Goal: Information Seeking & Learning: Learn about a topic

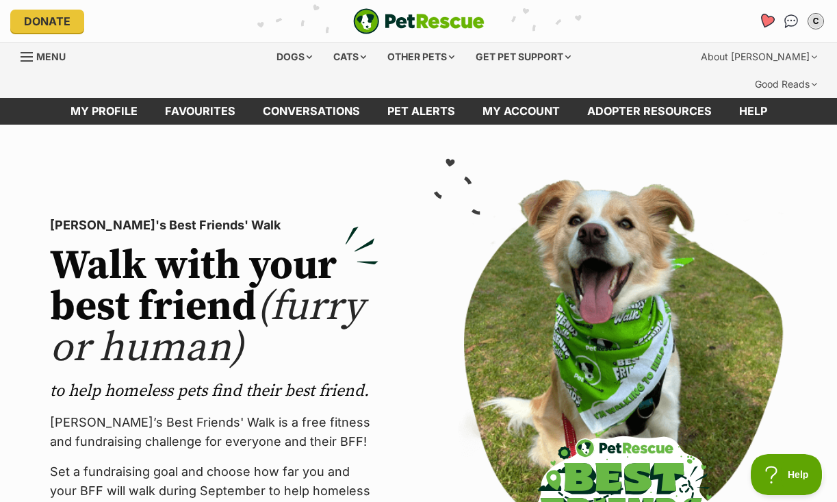
click at [765, 17] on icon "Favourites" at bounding box center [766, 21] width 16 height 16
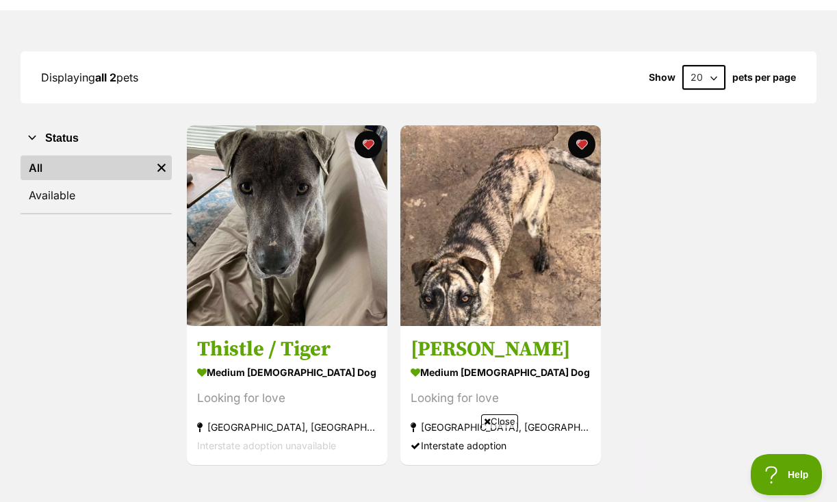
scroll to position [182, 0]
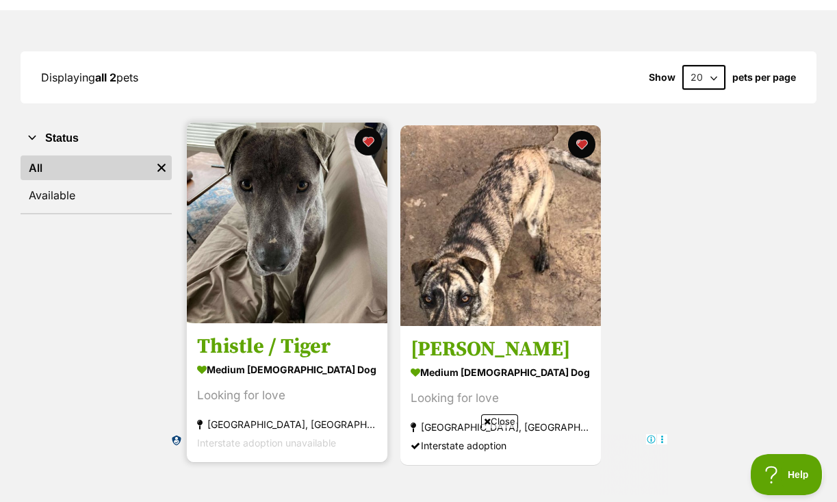
click at [281, 183] on img at bounding box center [287, 222] width 200 height 200
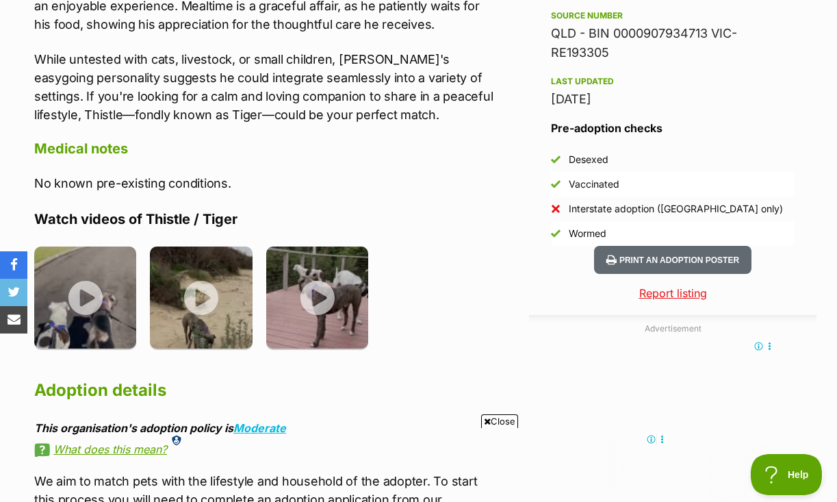
scroll to position [1178, 0]
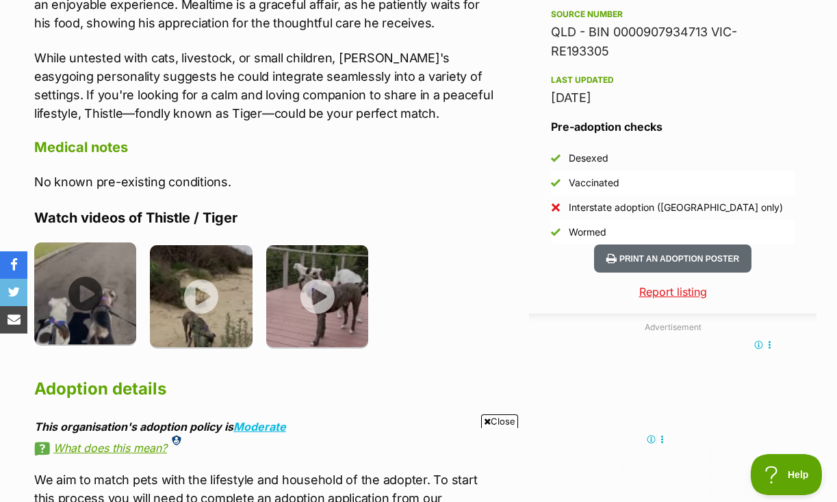
click at [93, 244] on img at bounding box center [85, 293] width 102 height 102
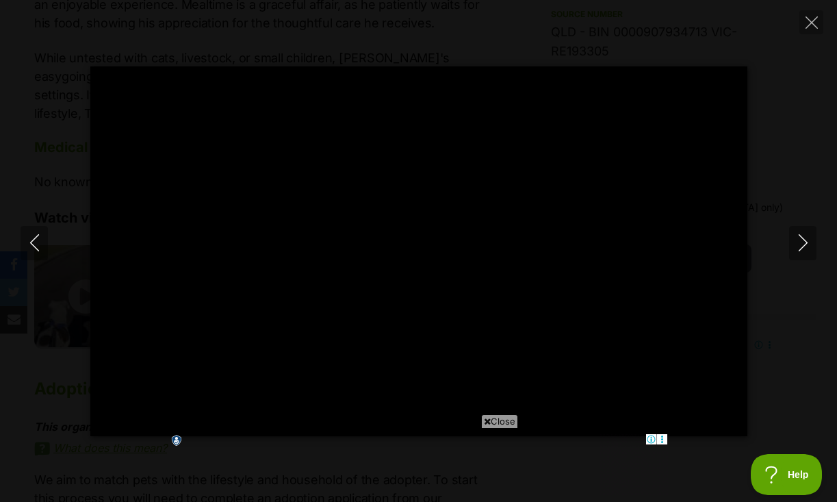
type input "100"
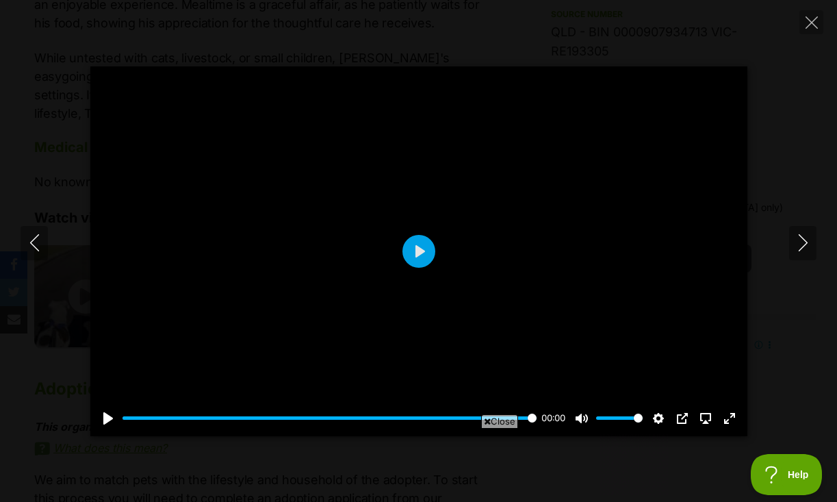
scroll to position [0, 0]
click at [812, 239] on button "Next" at bounding box center [802, 243] width 27 height 34
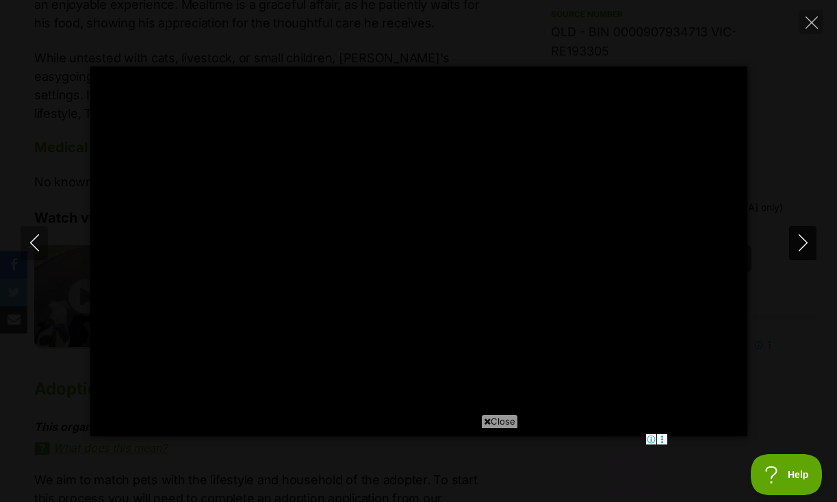
click at [794, 235] on icon "Next" at bounding box center [802, 242] width 17 height 17
type input "64.06"
type input "100"
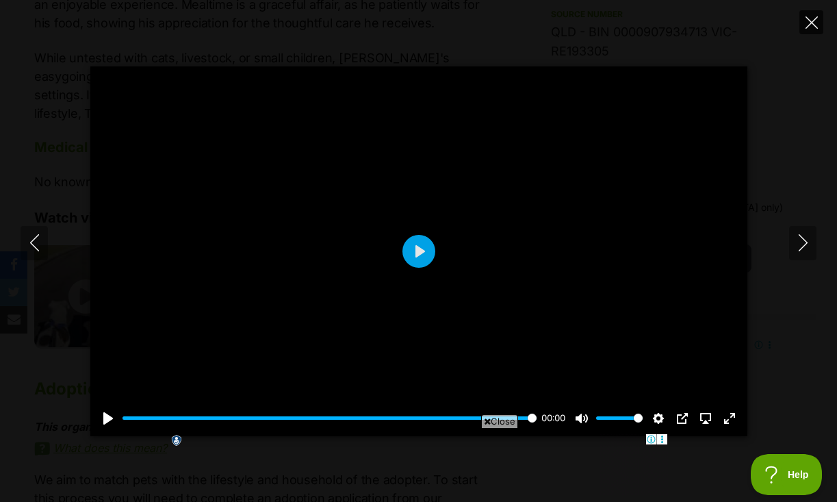
click at [812, 27] on icon "Close" at bounding box center [811, 22] width 12 height 12
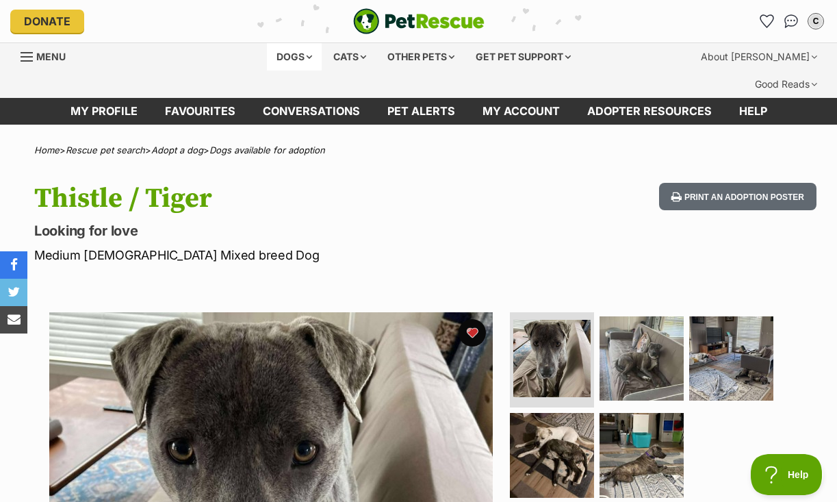
click at [294, 59] on div "Dogs" at bounding box center [294, 56] width 55 height 27
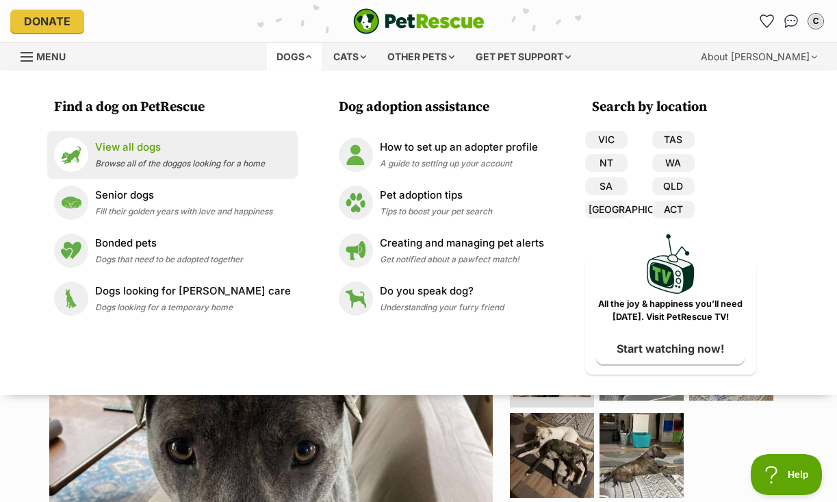
click at [168, 151] on p "View all dogs" at bounding box center [180, 148] width 170 height 16
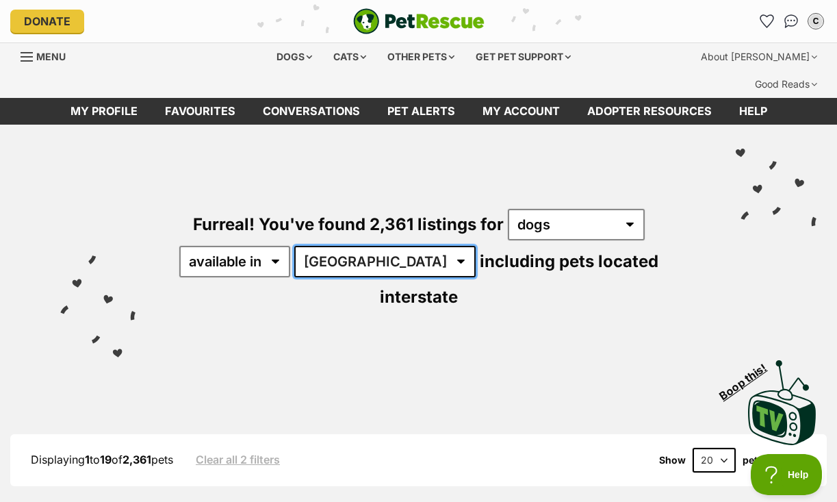
select select "VIC"
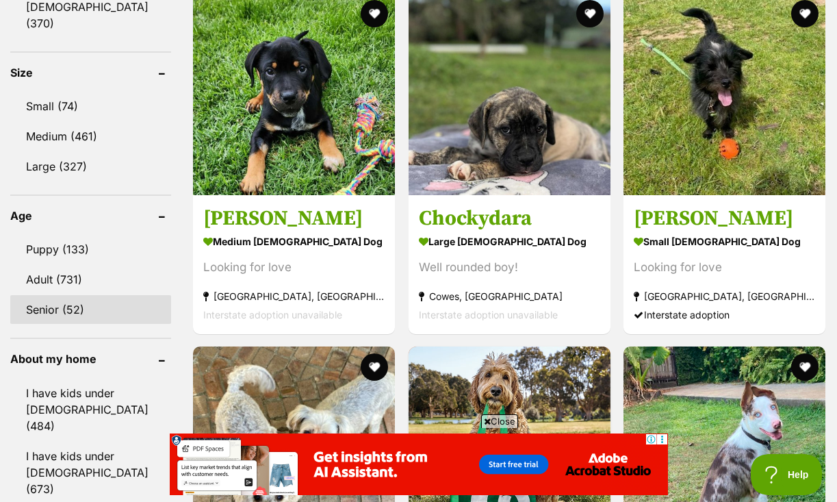
scroll to position [1364, 0]
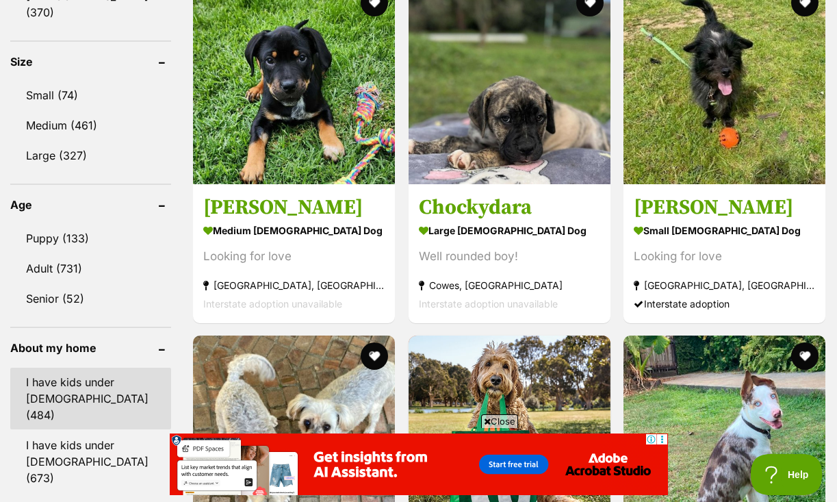
click at [81, 367] on link "I have kids under [DEMOGRAPHIC_DATA] (484)" at bounding box center [90, 398] width 161 height 62
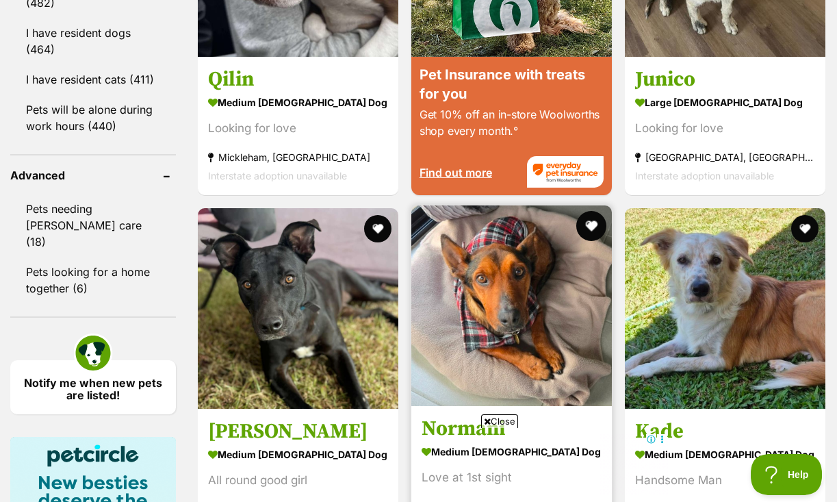
scroll to position [1715, 0]
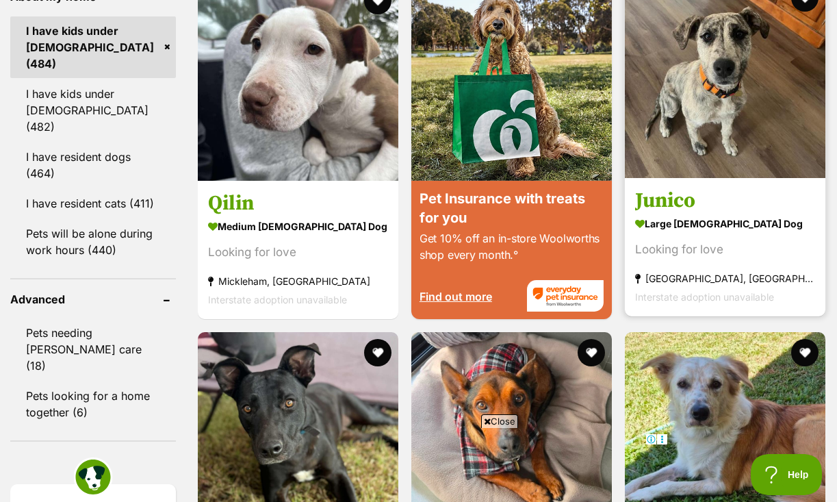
click at [738, 90] on img at bounding box center [725, 77] width 200 height 200
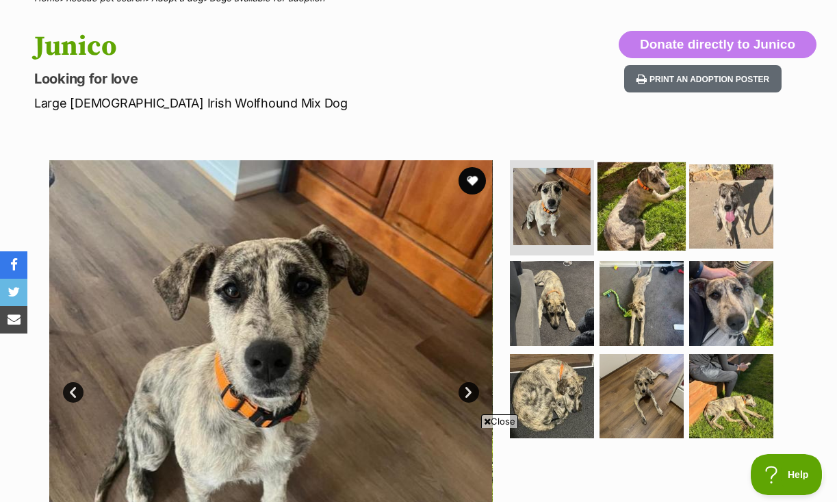
click at [635, 193] on img at bounding box center [641, 205] width 88 height 88
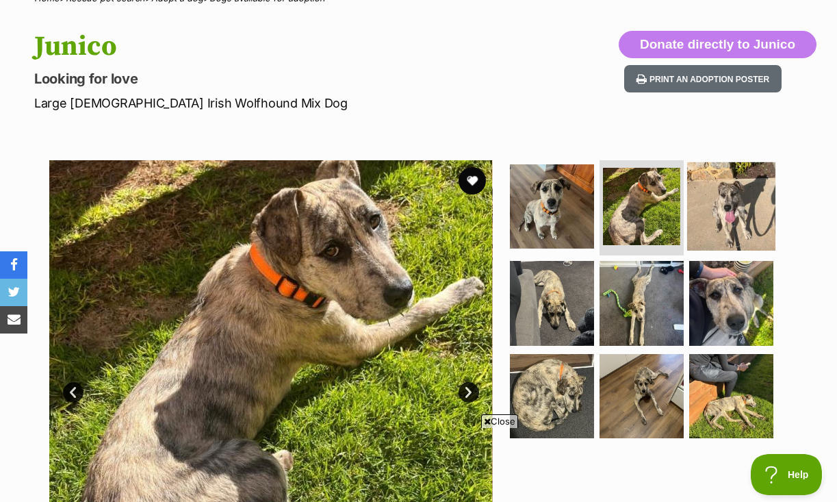
click at [705, 192] on img at bounding box center [731, 205] width 88 height 88
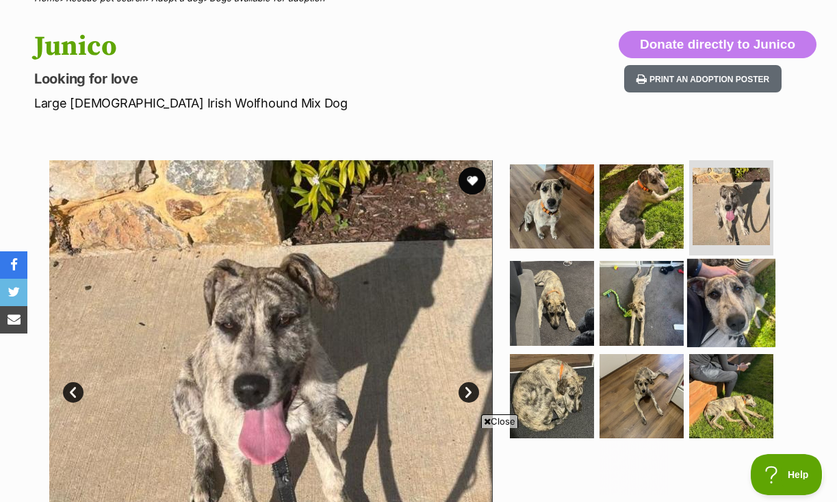
click at [722, 281] on img at bounding box center [731, 303] width 88 height 88
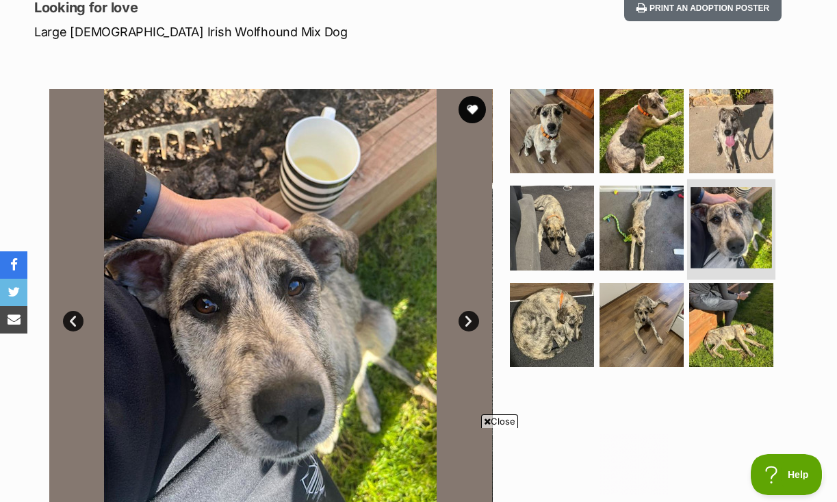
scroll to position [228, 0]
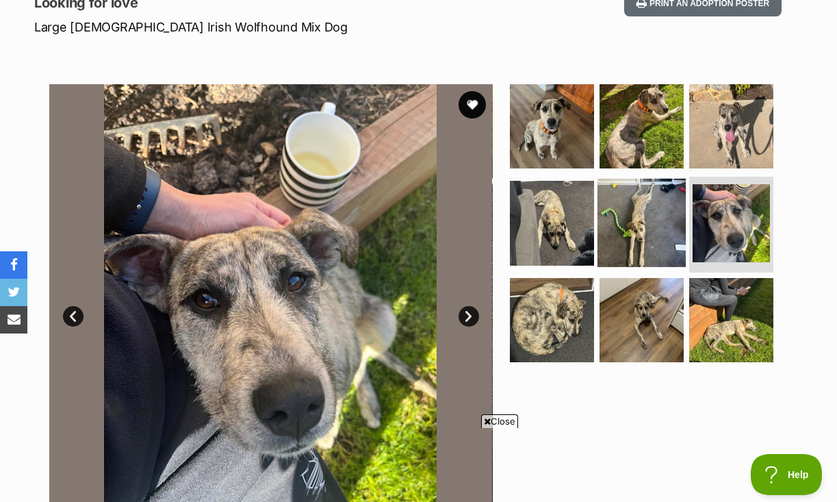
click at [648, 208] on img at bounding box center [641, 223] width 88 height 88
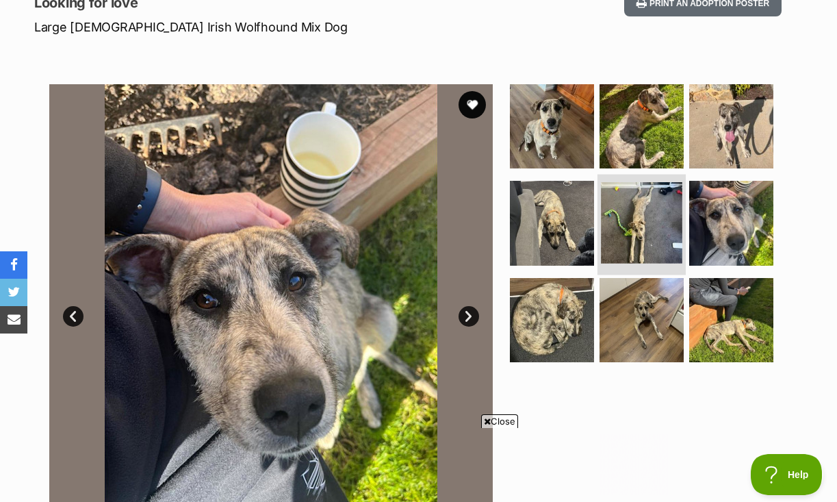
scroll to position [0, 0]
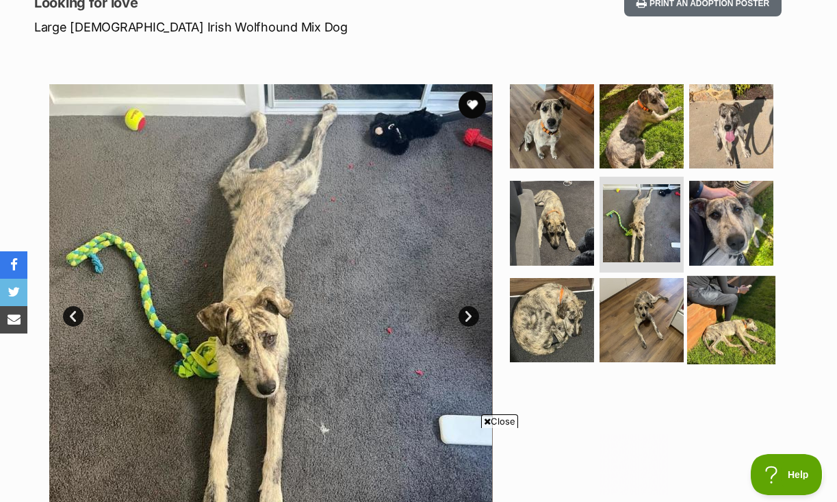
click at [701, 276] on img at bounding box center [731, 320] width 88 height 88
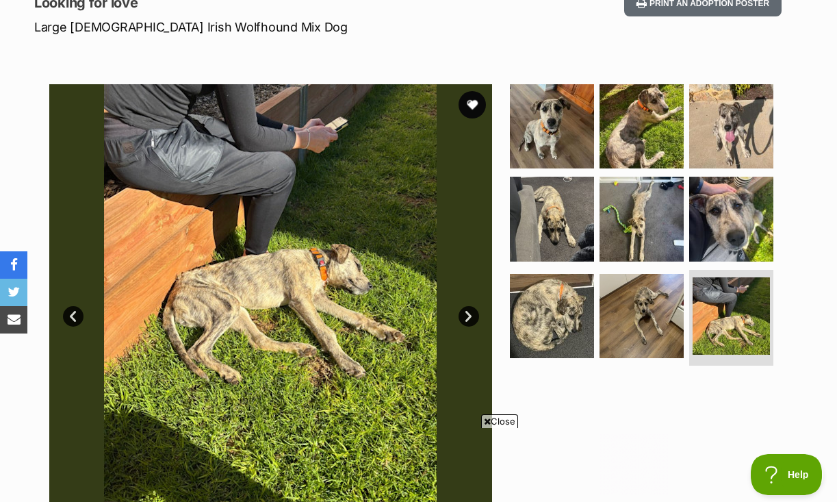
scroll to position [229, 0]
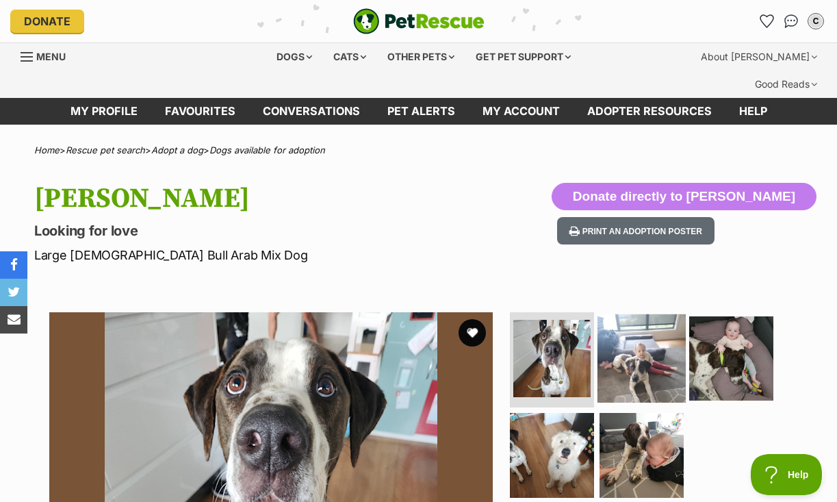
click at [612, 324] on img at bounding box center [641, 357] width 88 height 88
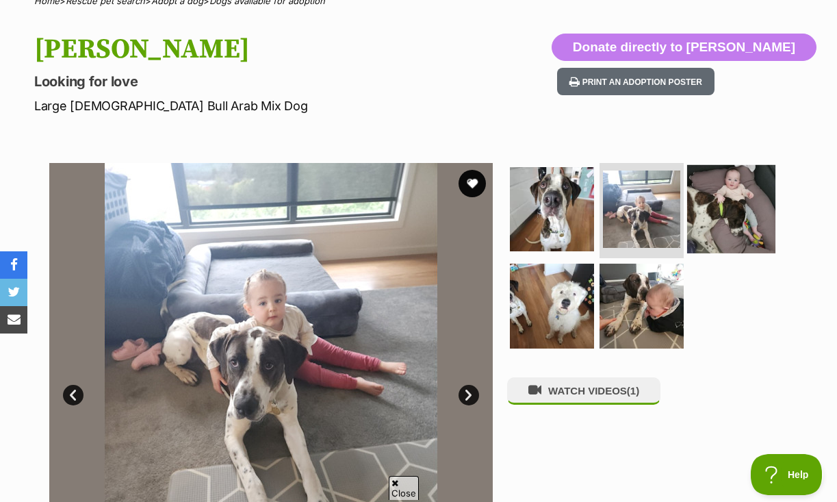
click at [730, 198] on img at bounding box center [731, 208] width 88 height 88
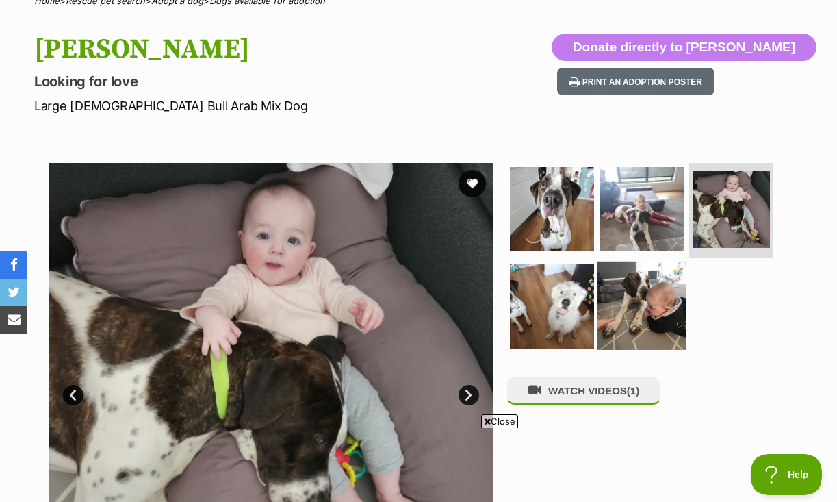
click at [631, 289] on img at bounding box center [641, 305] width 88 height 88
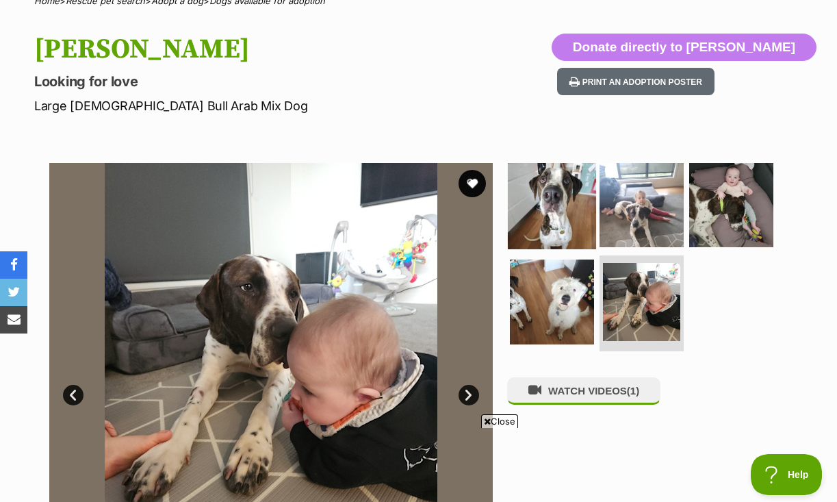
click at [562, 194] on img at bounding box center [552, 204] width 88 height 88
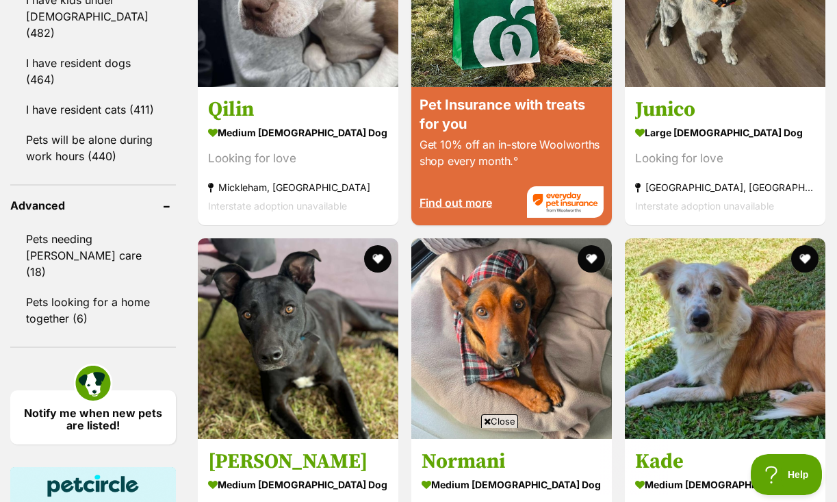
scroll to position [1843, 0]
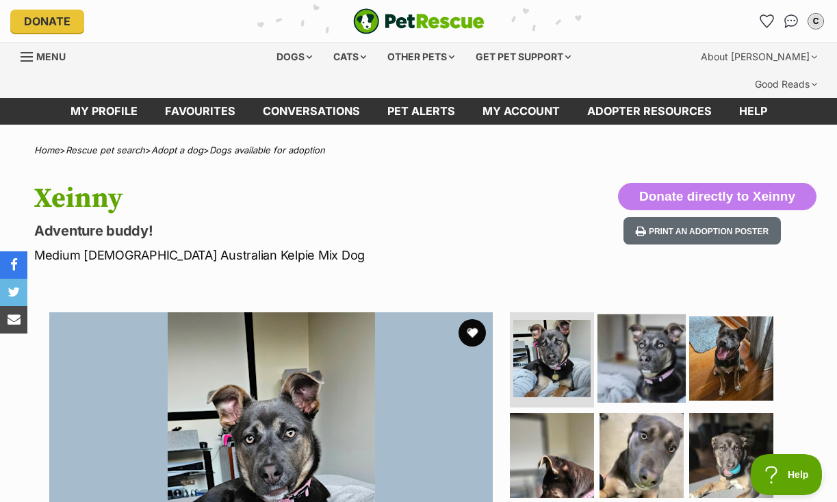
click at [665, 337] on img at bounding box center [641, 357] width 88 height 88
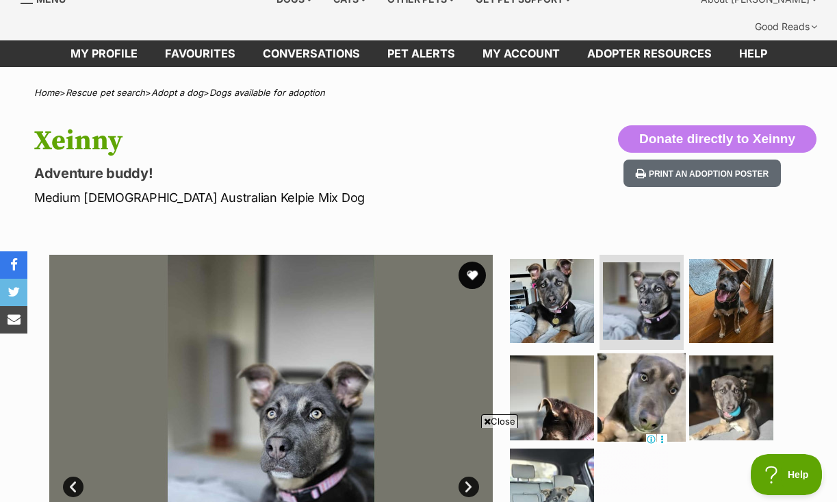
scroll to position [156, 0]
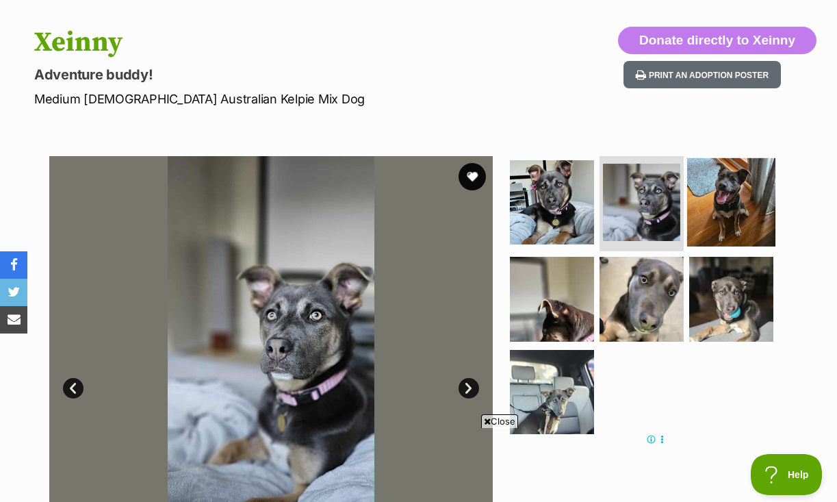
click at [733, 193] on img at bounding box center [731, 201] width 88 height 88
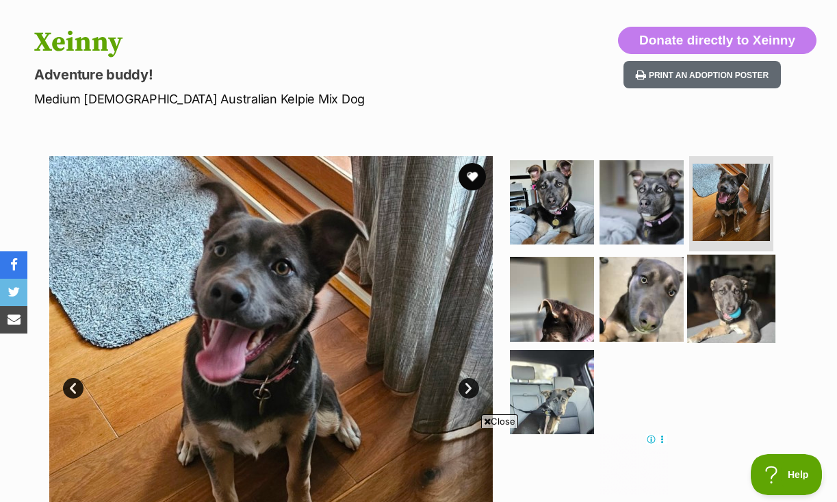
click at [741, 255] on img at bounding box center [731, 299] width 88 height 88
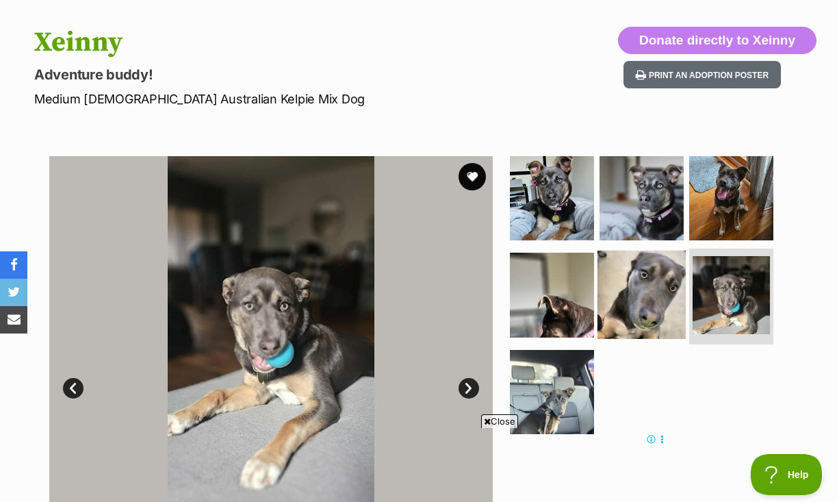
click at [666, 250] on img at bounding box center [641, 294] width 88 height 88
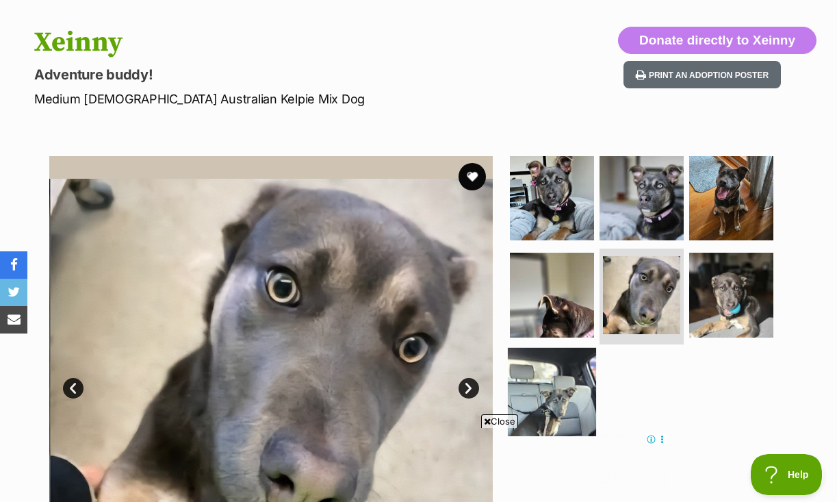
click at [570, 368] on img at bounding box center [552, 392] width 88 height 88
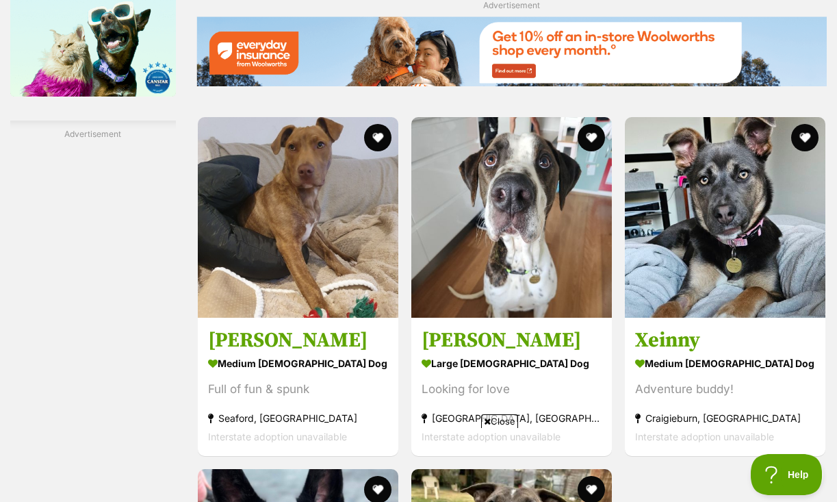
scroll to position [2434, 0]
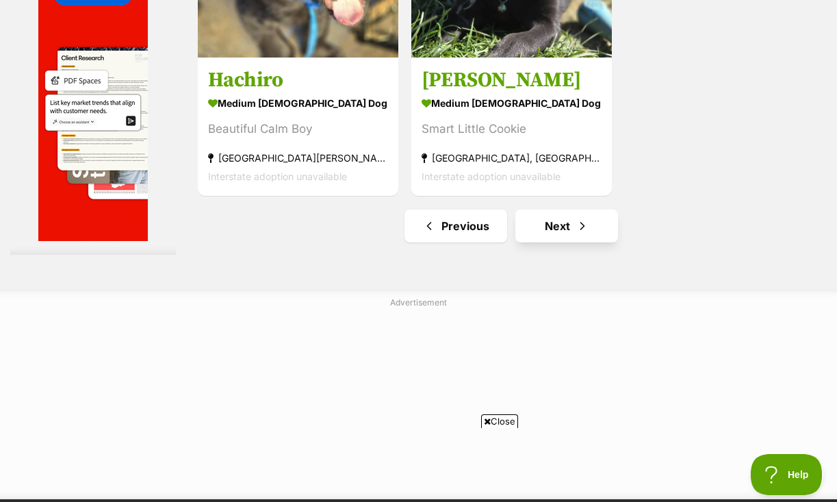
scroll to position [3159, 0]
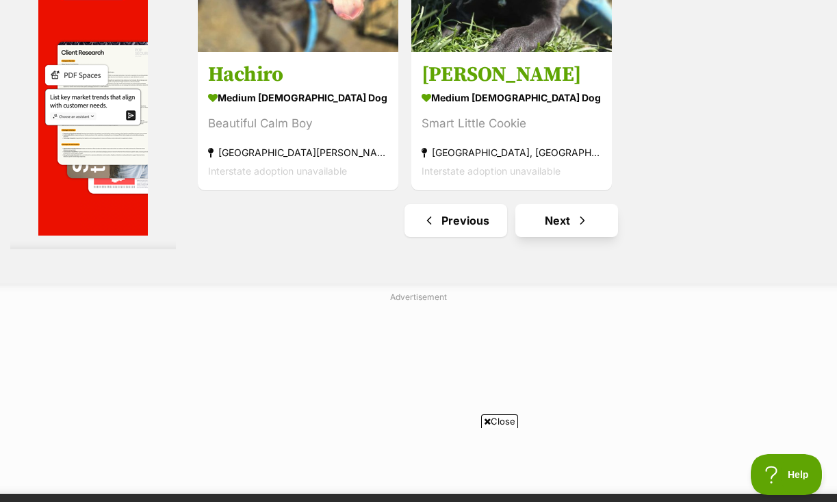
click at [547, 237] on link "Next" at bounding box center [566, 220] width 103 height 33
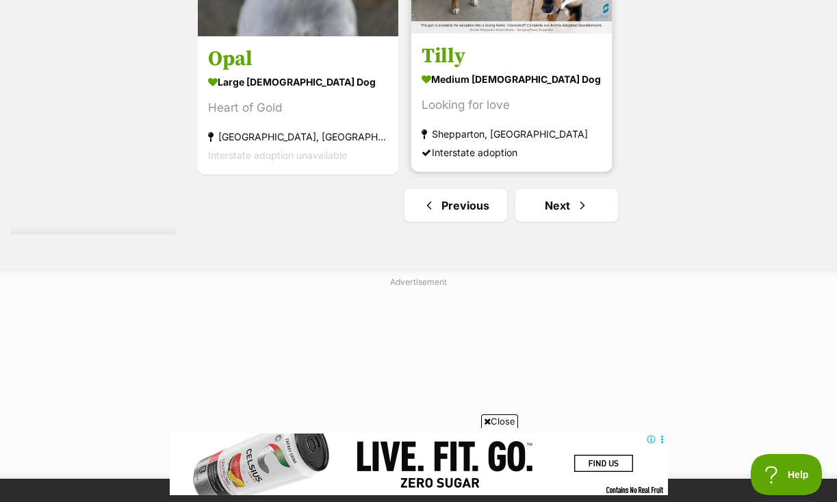
scroll to position [3304, 0]
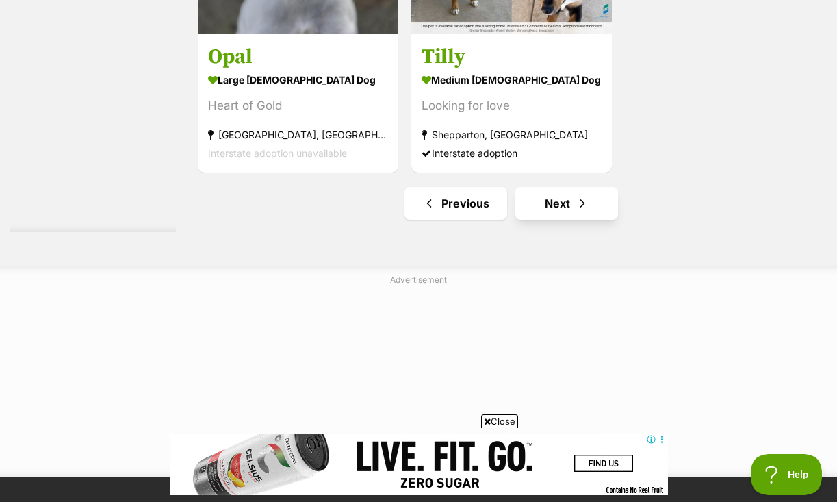
click at [548, 220] on link "Next" at bounding box center [566, 203] width 103 height 33
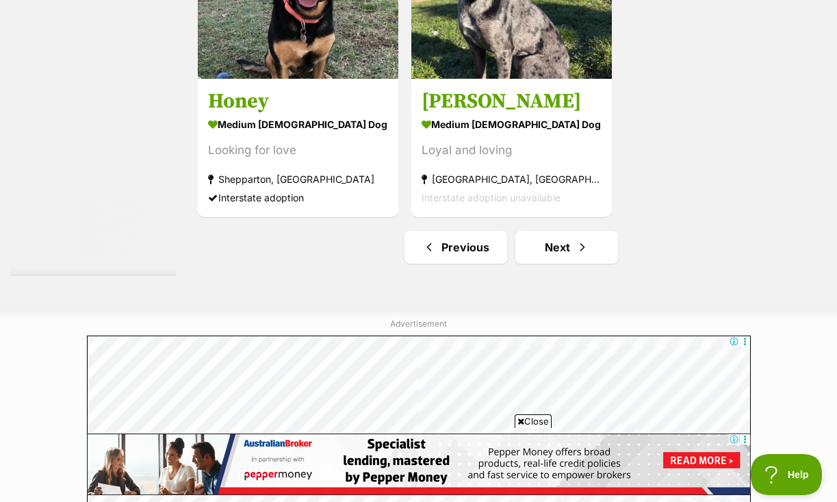
scroll to position [3136, 0]
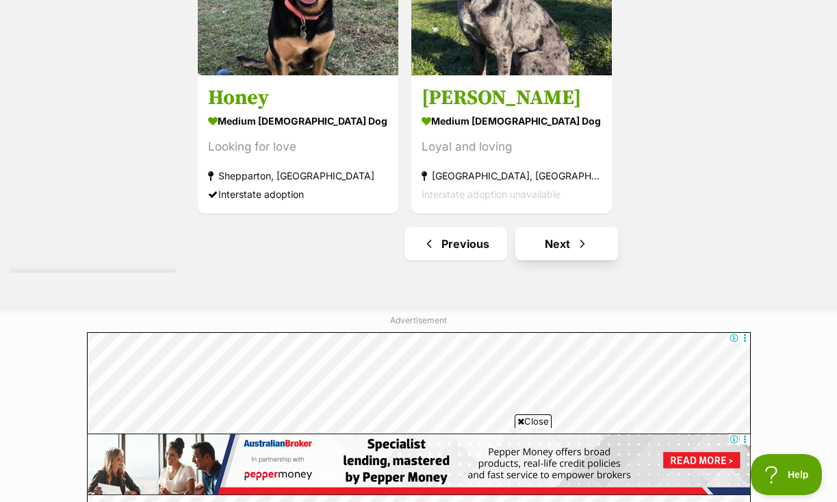
click at [574, 260] on link "Next" at bounding box center [566, 243] width 103 height 33
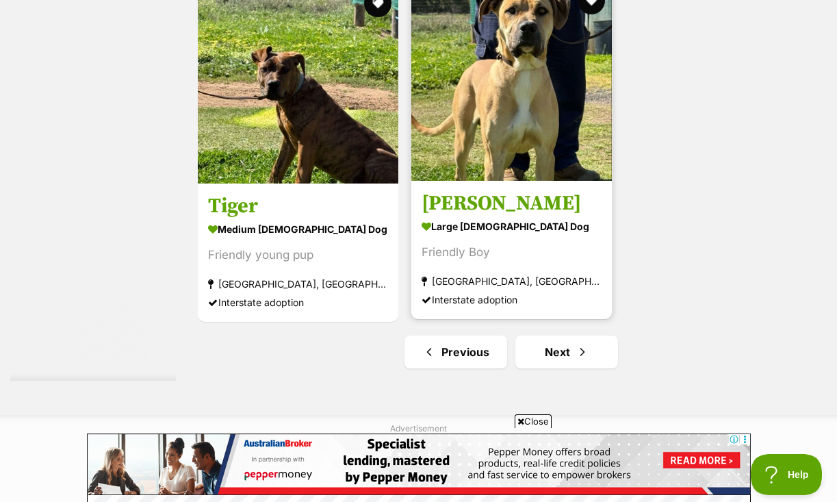
scroll to position [3028, 0]
click at [514, 180] on img at bounding box center [511, 79] width 200 height 200
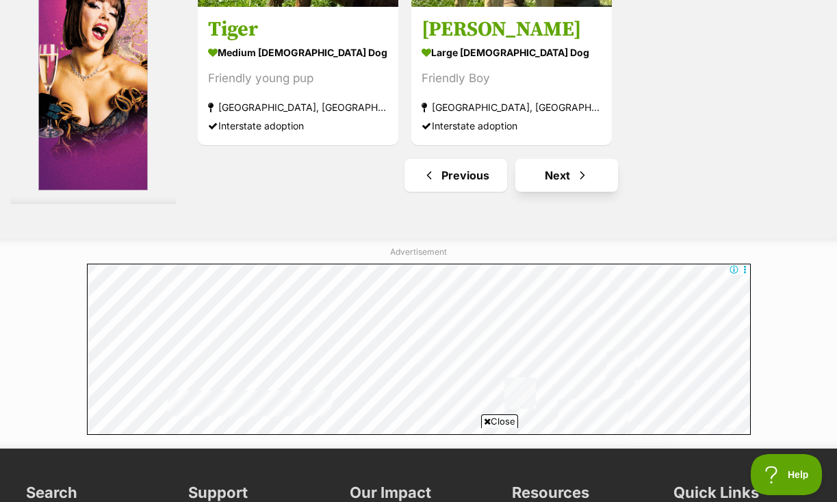
scroll to position [0, 0]
click at [530, 192] on link "Next" at bounding box center [566, 175] width 103 height 33
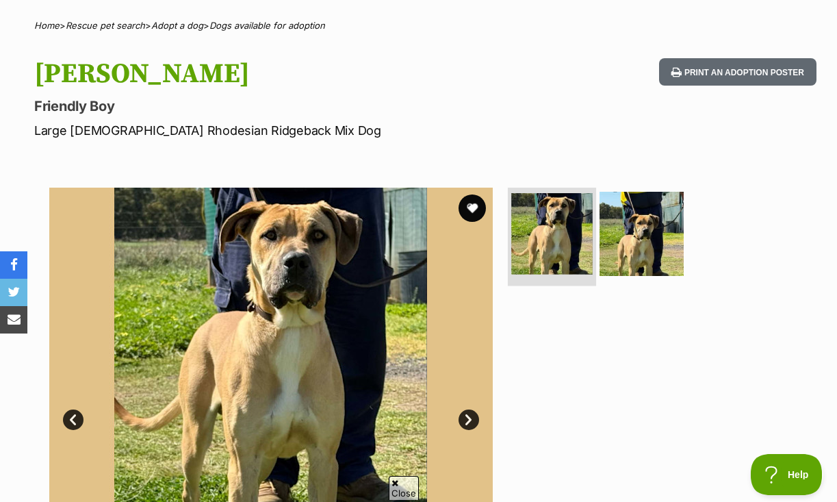
scroll to position [125, 0]
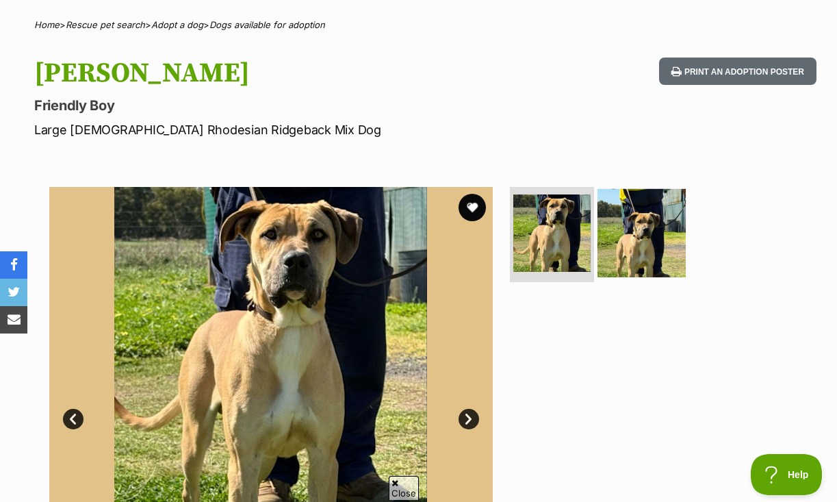
click at [636, 192] on img at bounding box center [641, 232] width 88 height 88
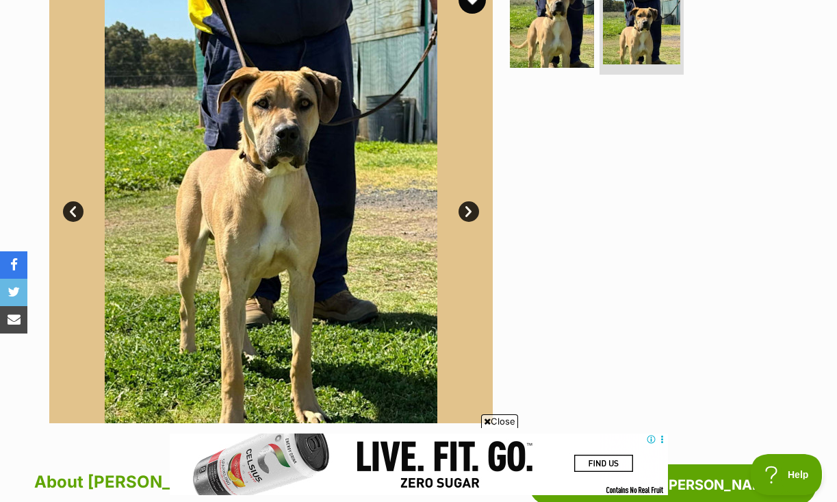
scroll to position [333, 0]
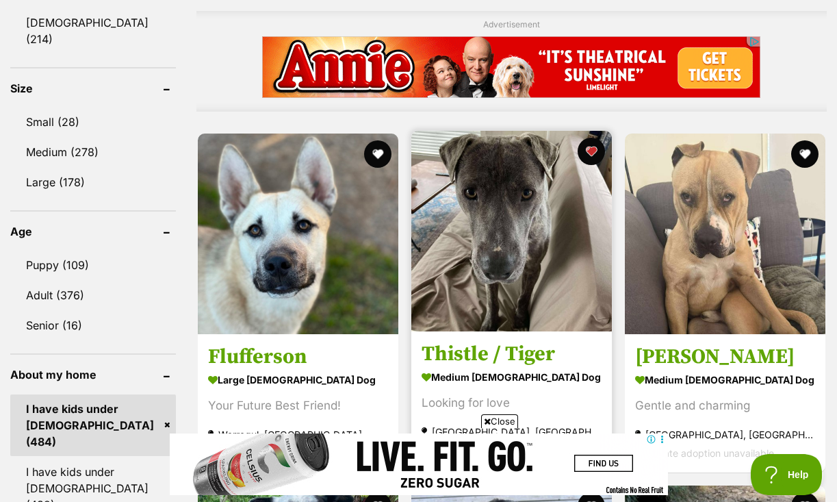
scroll to position [1332, 0]
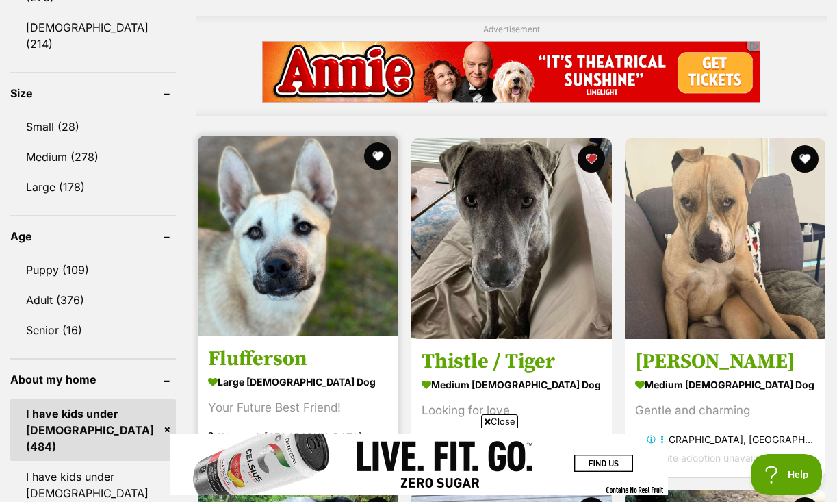
click at [258, 264] on img at bounding box center [298, 235] width 200 height 200
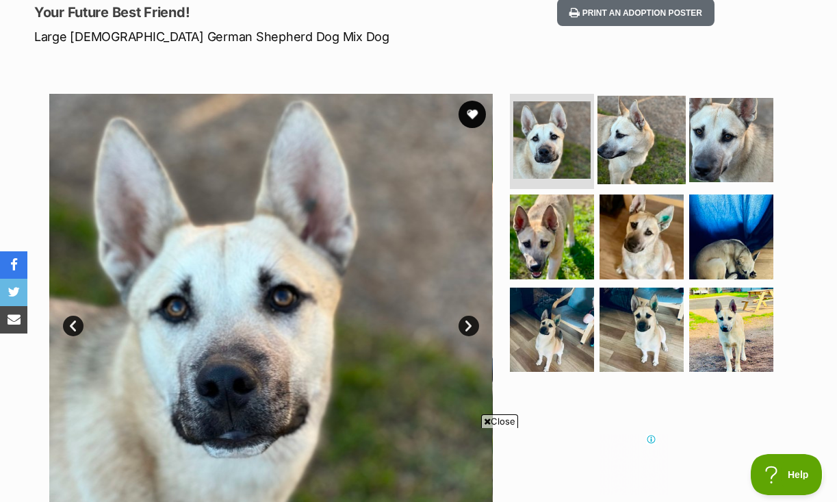
click at [625, 127] on img at bounding box center [641, 139] width 88 height 88
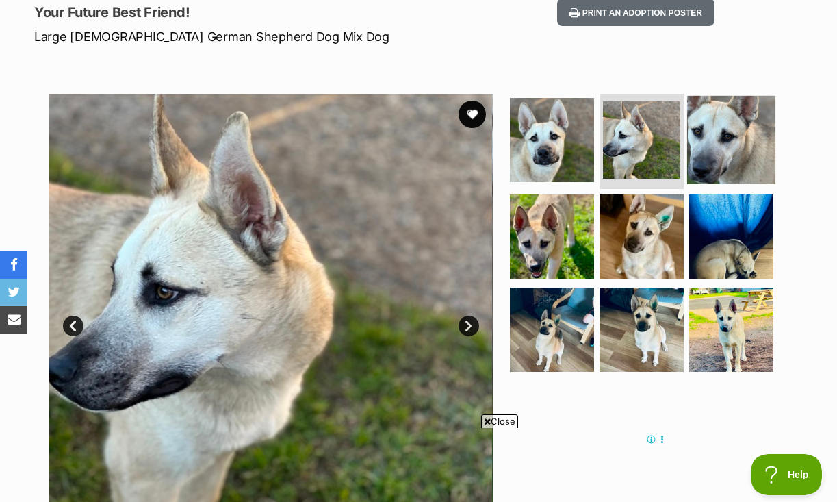
click at [709, 116] on img at bounding box center [731, 139] width 88 height 88
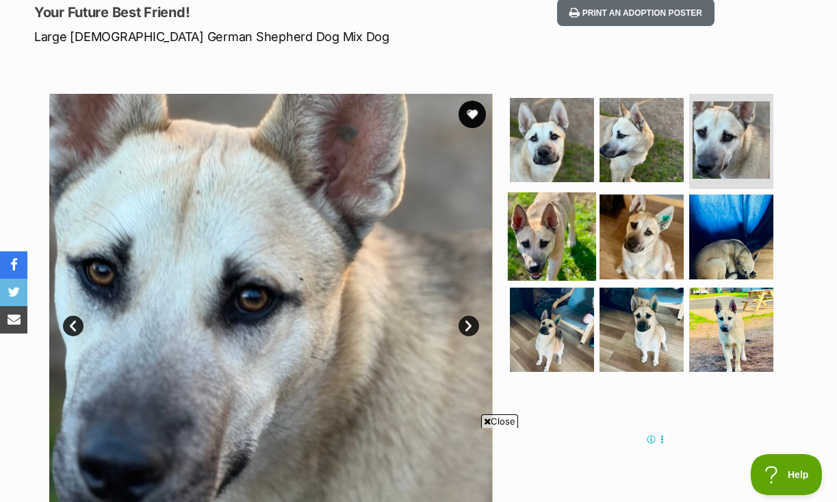
click at [566, 209] on img at bounding box center [552, 236] width 88 height 88
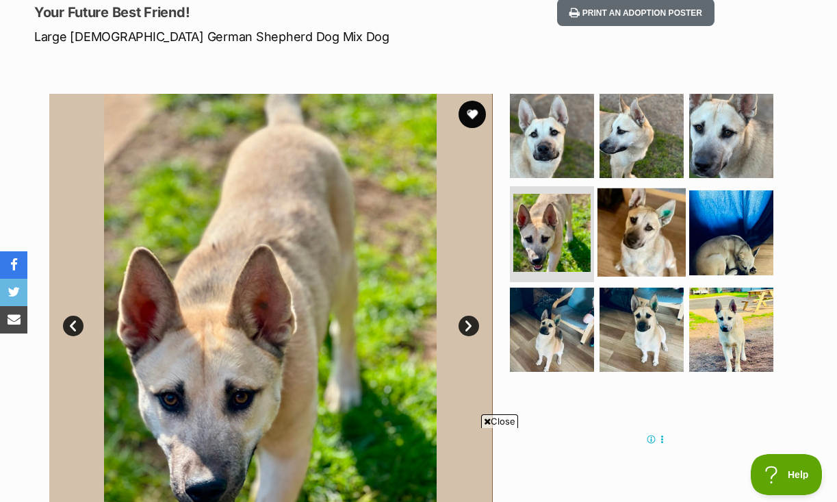
click at [645, 213] on img at bounding box center [641, 232] width 88 height 88
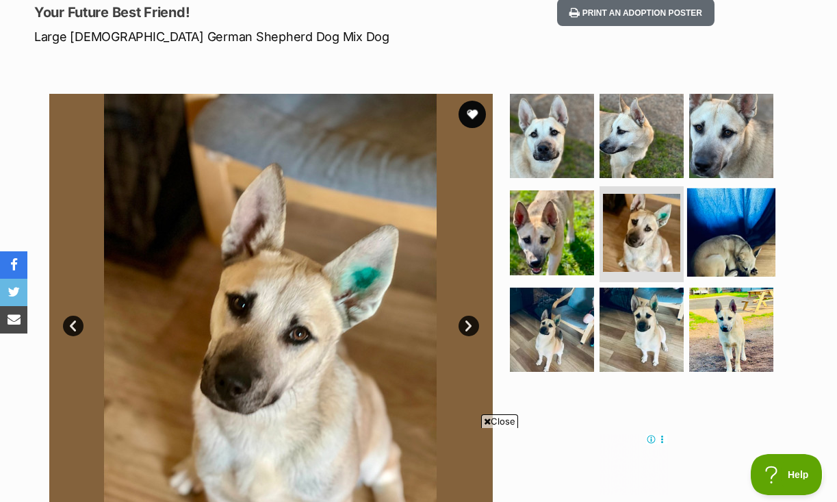
click at [698, 202] on img at bounding box center [731, 232] width 88 height 88
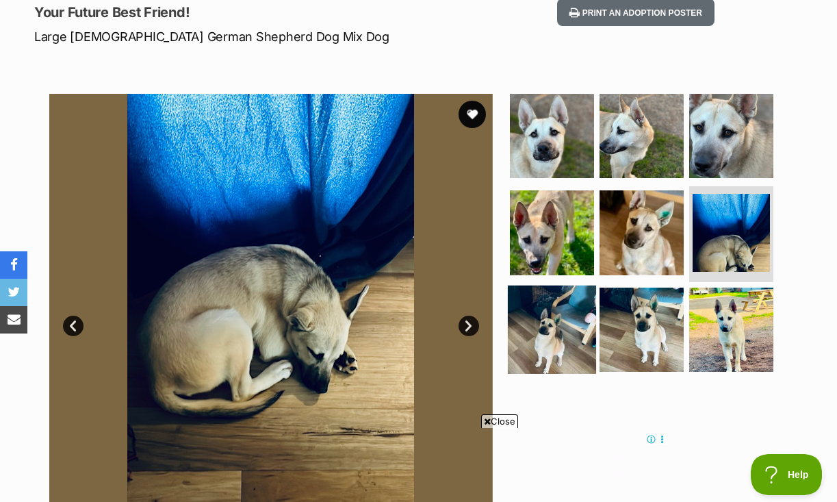
click at [579, 300] on img at bounding box center [552, 329] width 88 height 88
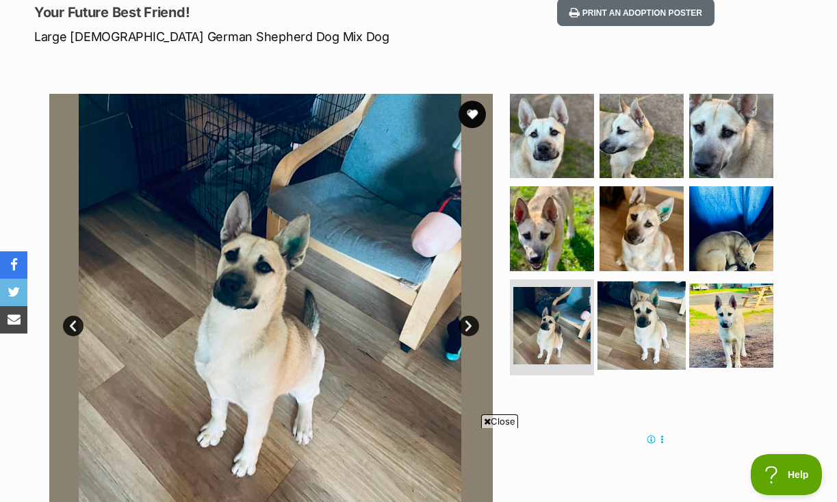
click at [641, 303] on img at bounding box center [641, 325] width 88 height 88
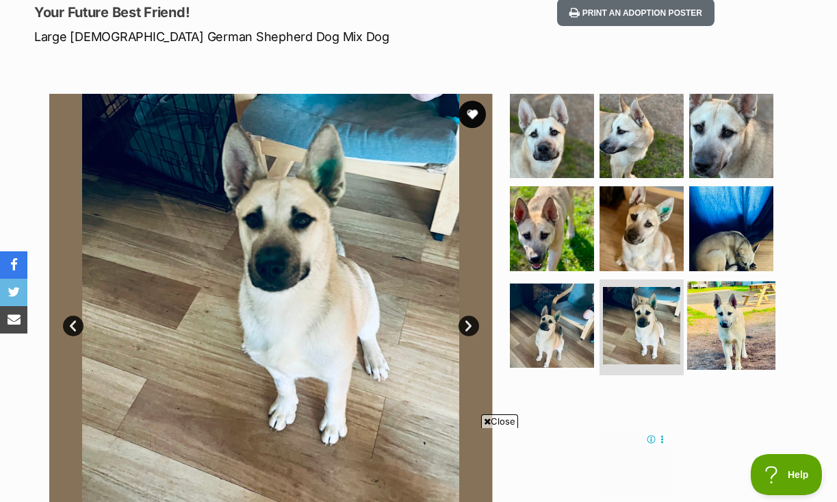
click at [705, 302] on img at bounding box center [731, 325] width 88 height 88
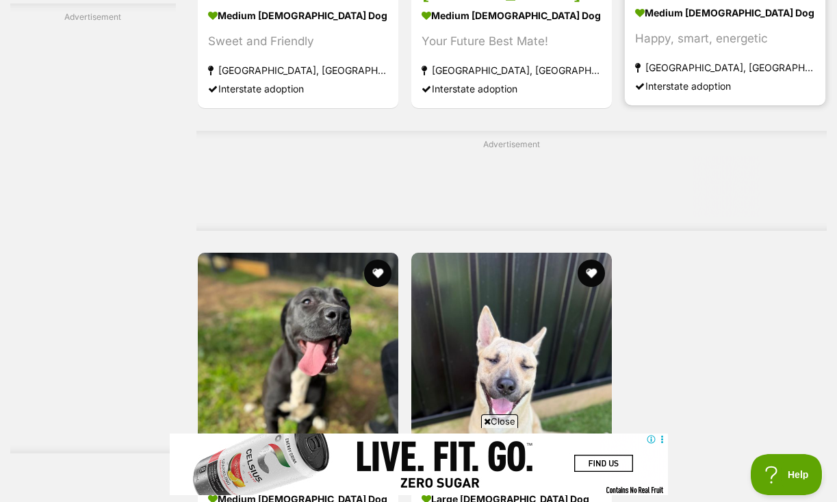
scroll to position [2799, 0]
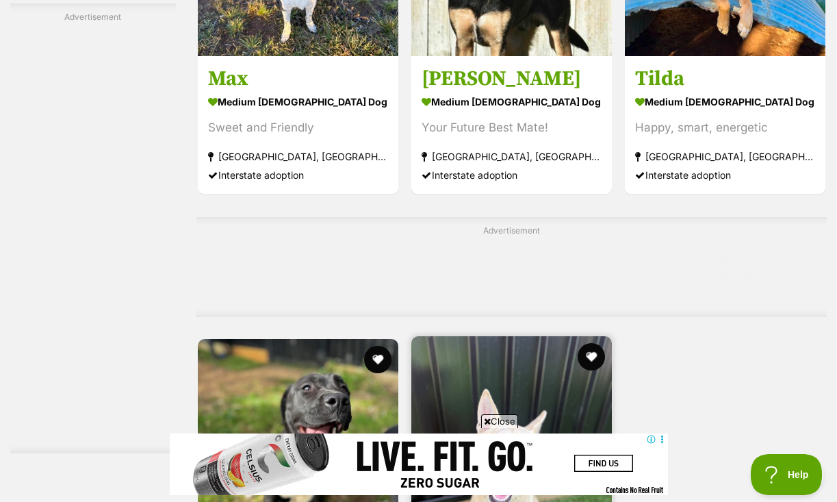
click at [547, 336] on img at bounding box center [511, 436] width 200 height 200
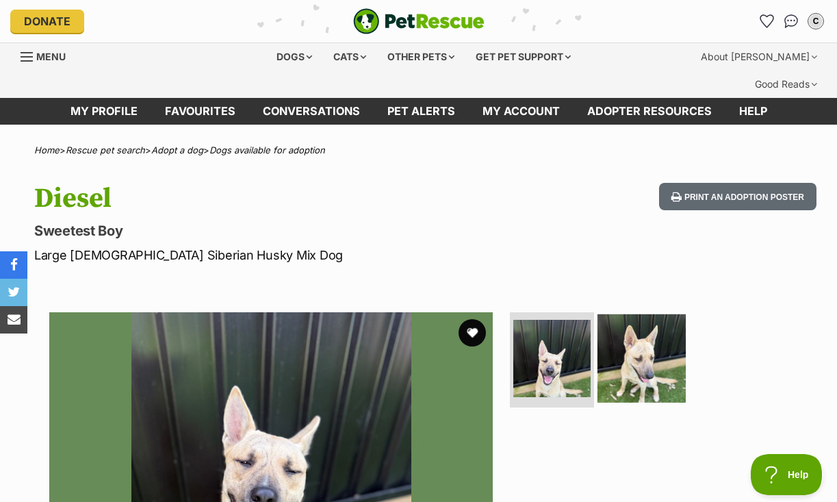
click at [646, 338] on img at bounding box center [641, 357] width 88 height 88
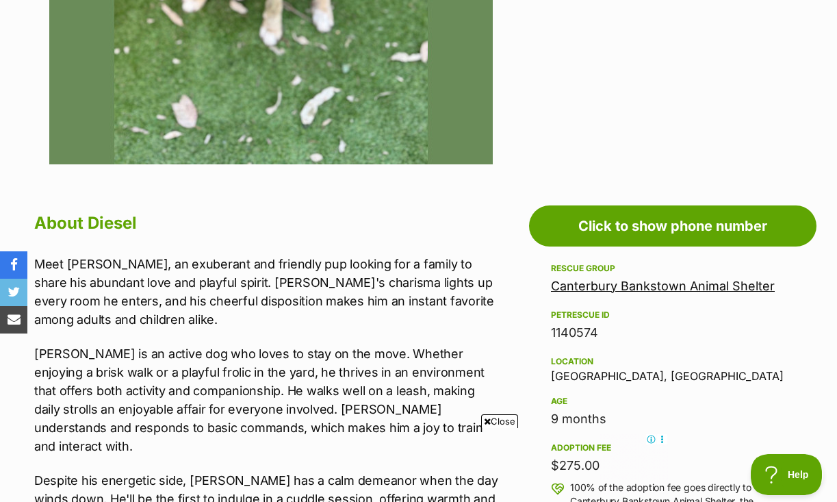
scroll to position [592, 0]
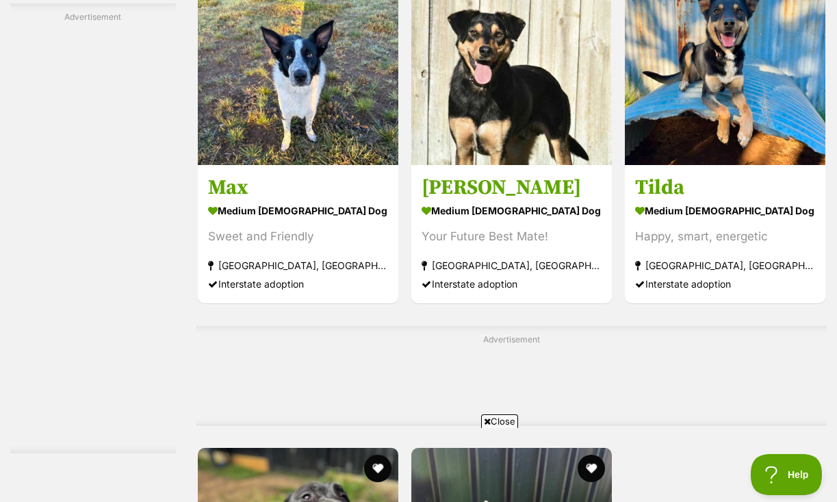
scroll to position [2691, 0]
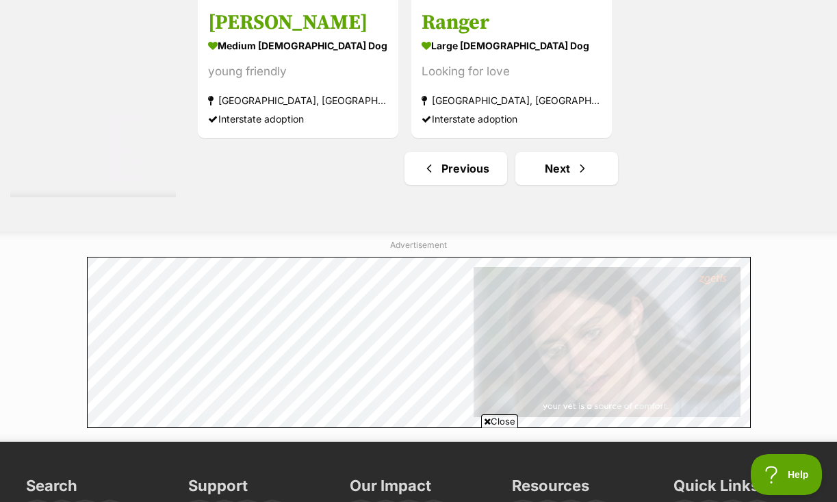
scroll to position [3211, 0]
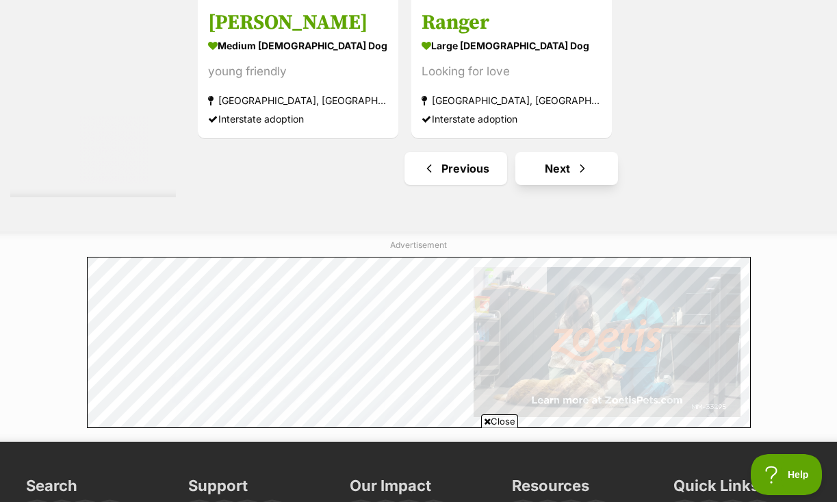
click at [575, 177] on span "Next page" at bounding box center [582, 168] width 14 height 16
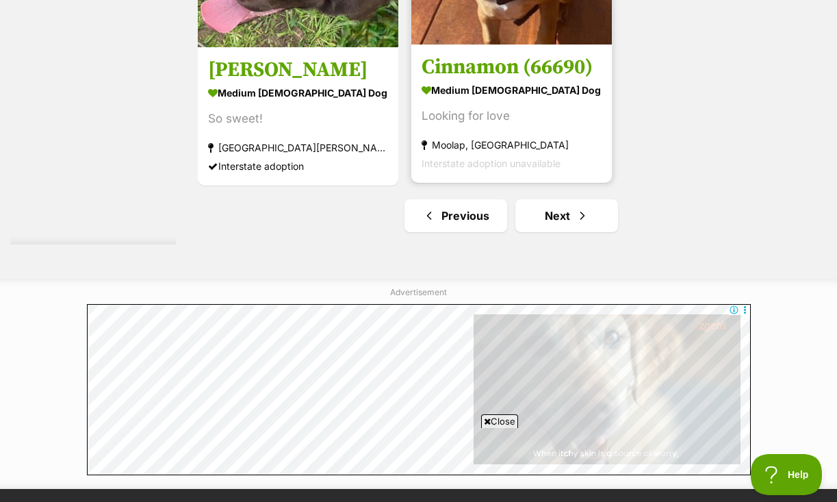
scroll to position [3195, 0]
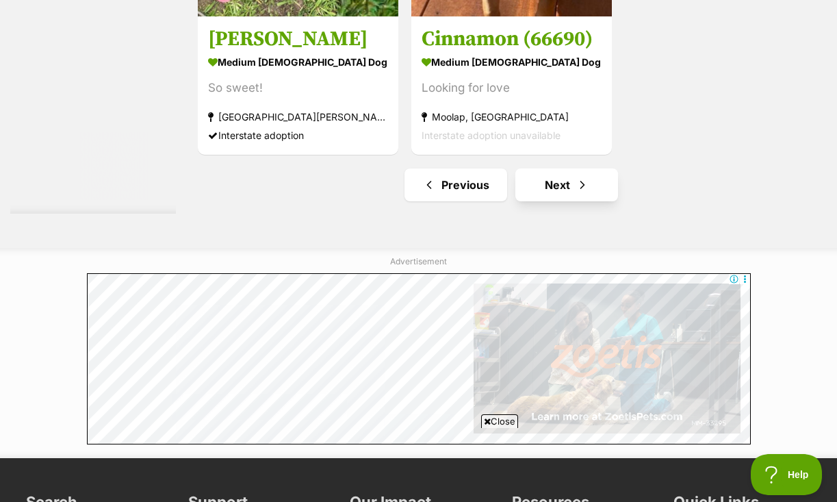
click at [558, 201] on link "Next" at bounding box center [566, 184] width 103 height 33
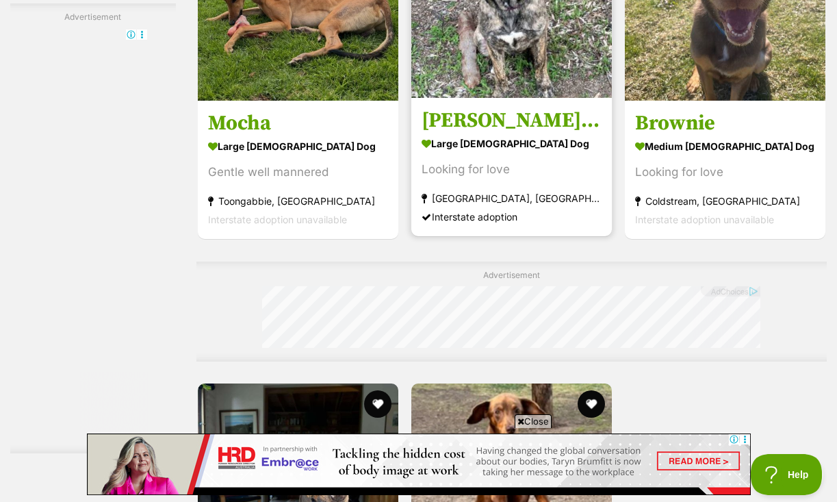
scroll to position [2758, 0]
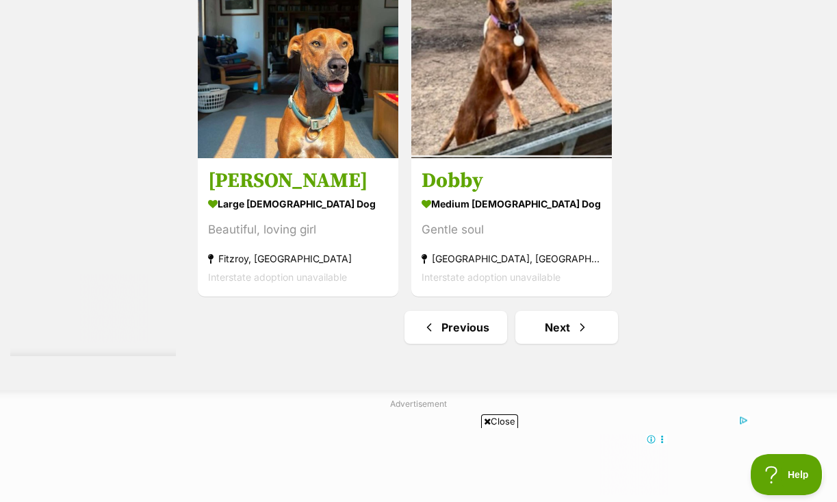
scroll to position [3183, 0]
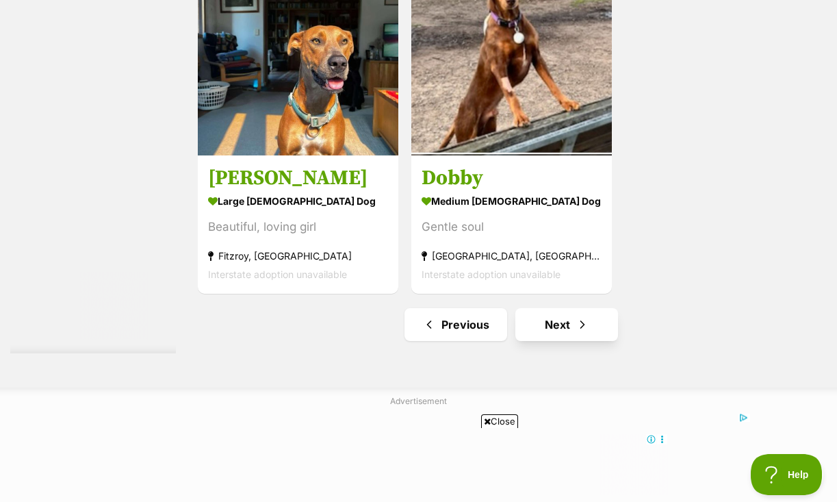
click at [523, 341] on link "Next" at bounding box center [566, 324] width 103 height 33
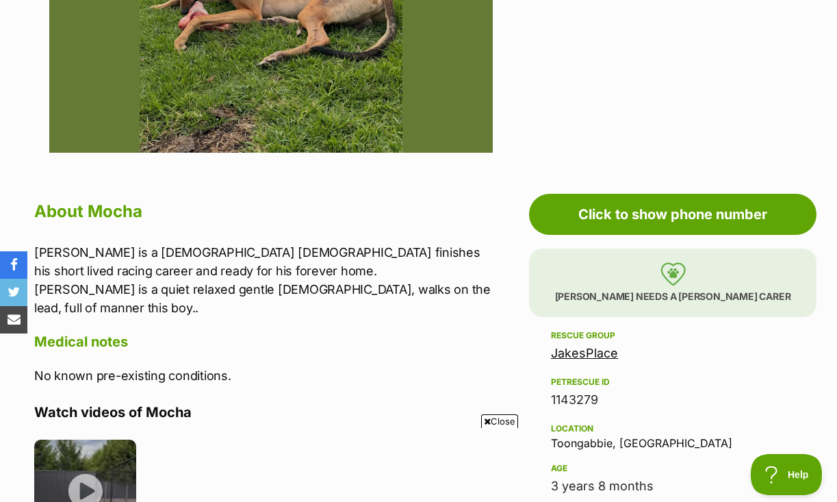
scroll to position [606, 0]
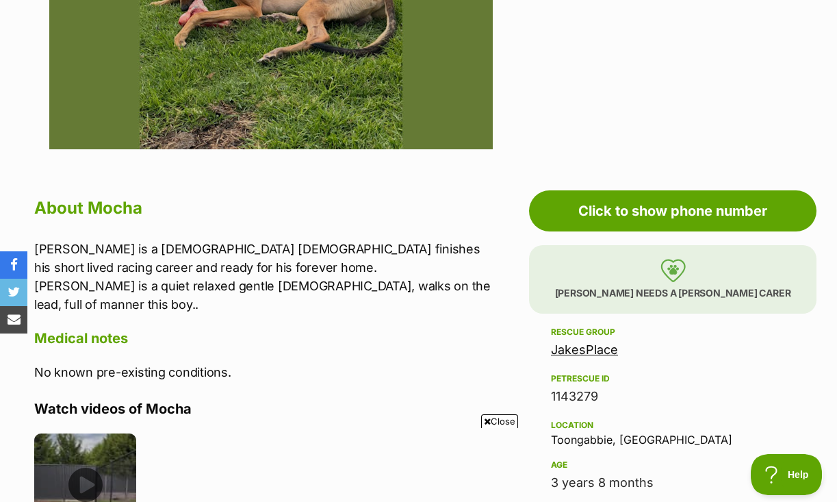
click at [96, 433] on img at bounding box center [85, 484] width 102 height 102
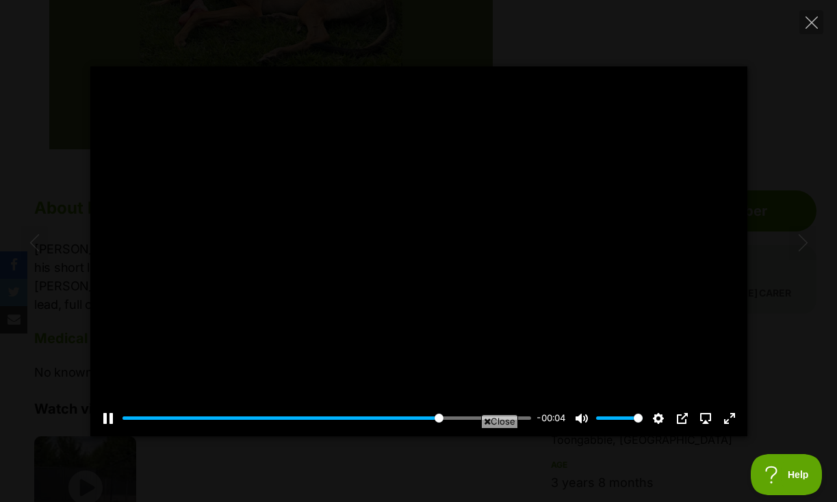
scroll to position [0, 0]
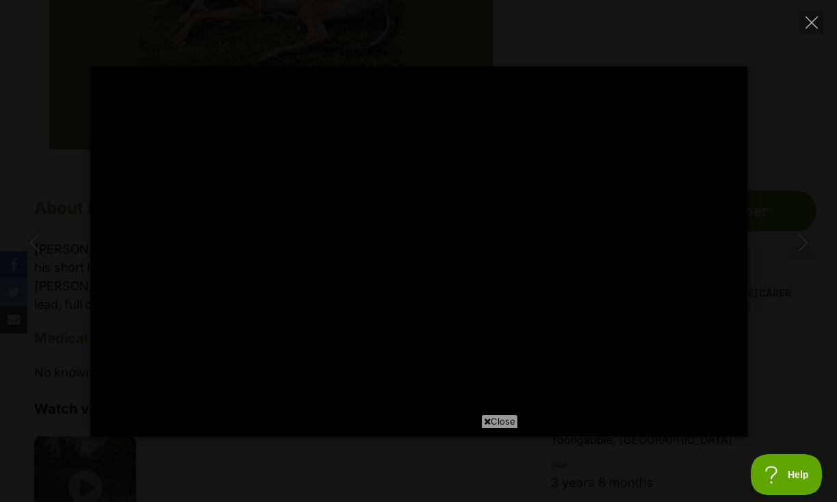
type input "100"
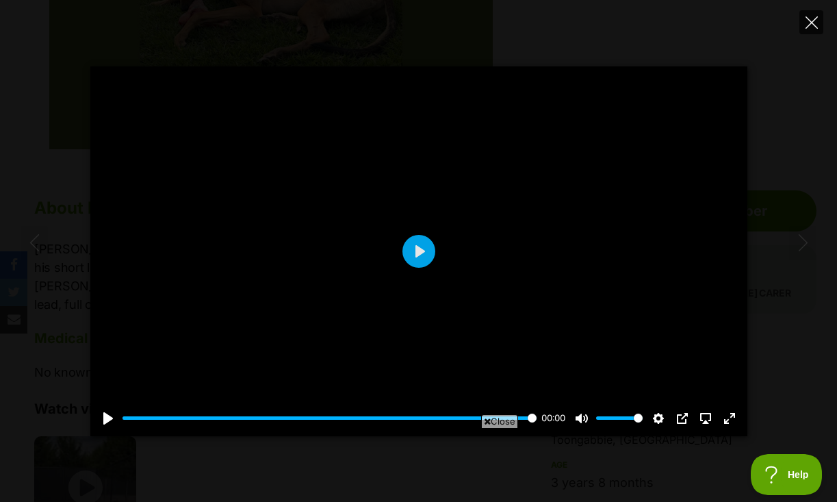
click at [804, 28] on button "Close" at bounding box center [811, 22] width 24 height 24
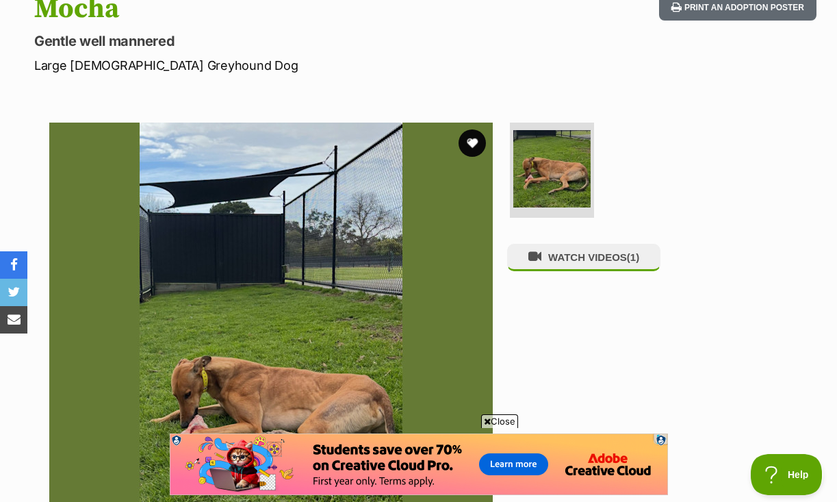
scroll to position [192, 0]
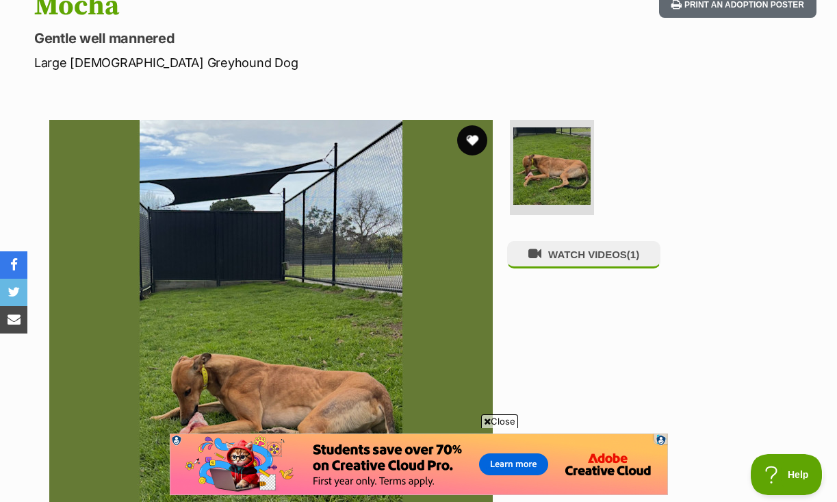
click at [471, 125] on button "favourite" at bounding box center [472, 140] width 30 height 30
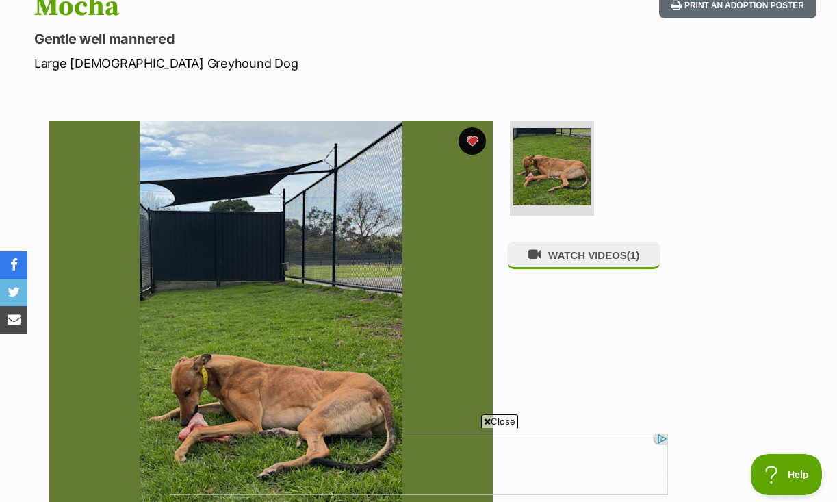
scroll to position [0, 0]
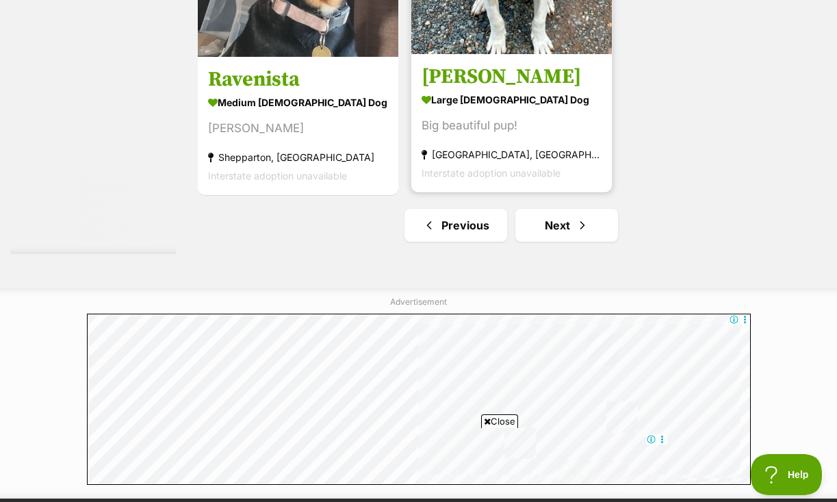
scroll to position [3159, 0]
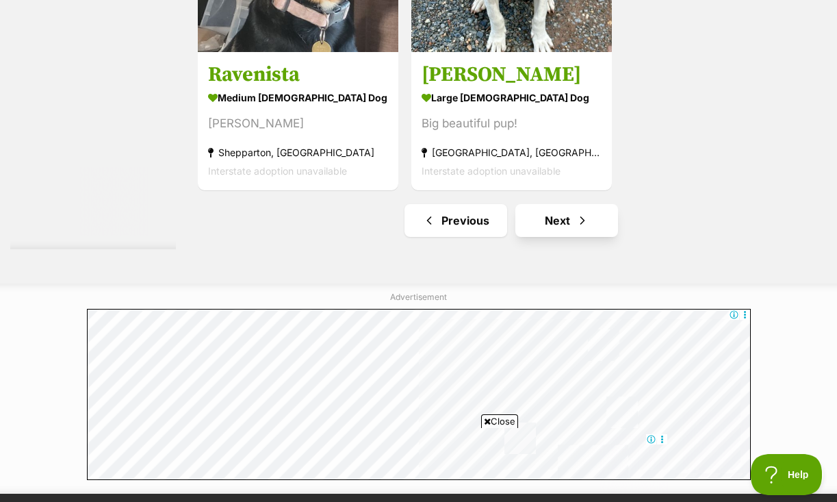
click at [575, 229] on span "Next page" at bounding box center [582, 220] width 14 height 16
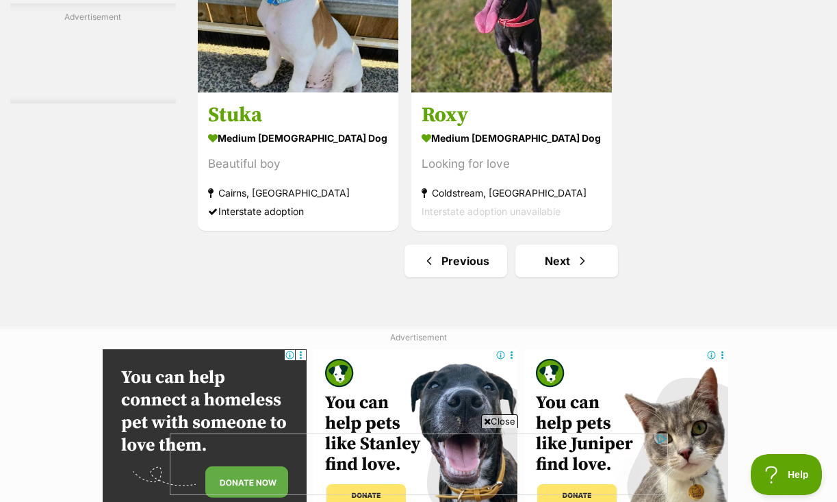
scroll to position [3118, 0]
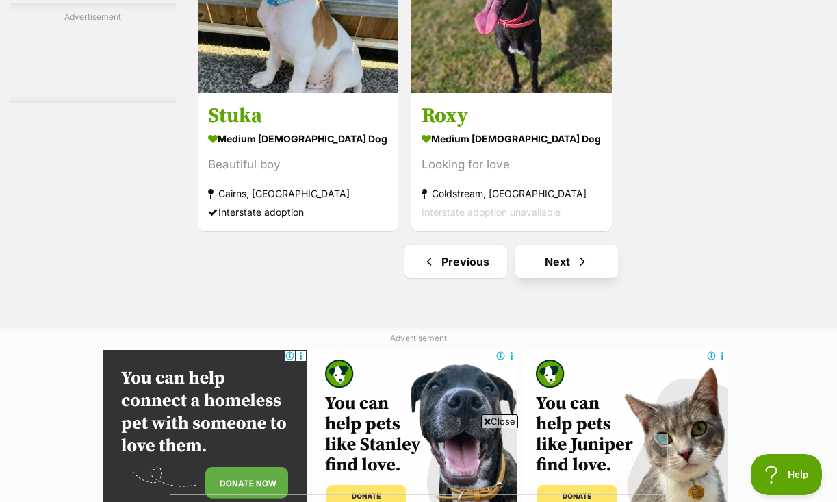
click at [575, 270] on span "Next page" at bounding box center [582, 261] width 14 height 16
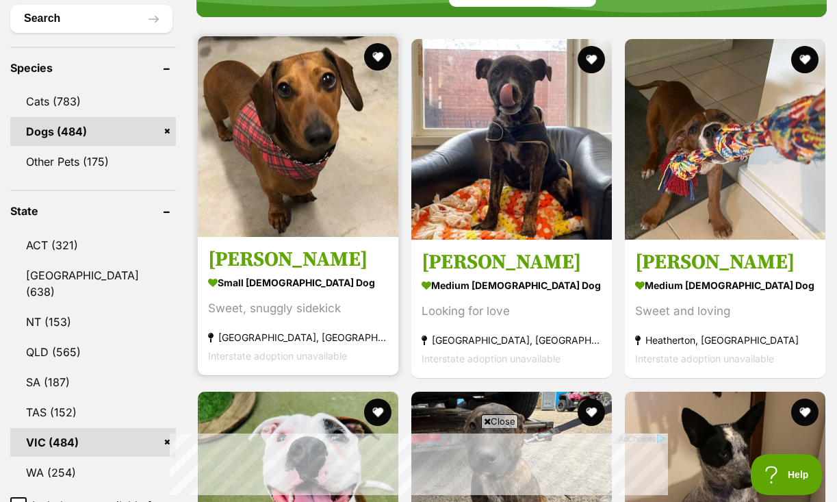
scroll to position [597, 0]
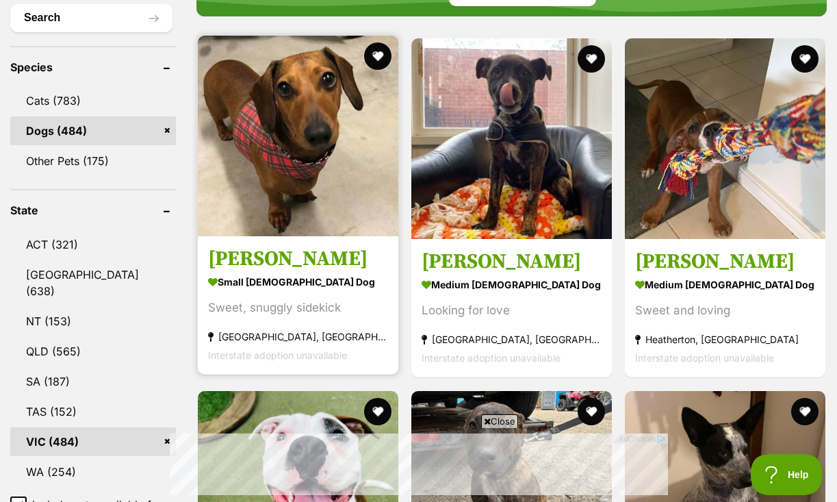
click at [274, 163] on img at bounding box center [298, 136] width 200 height 200
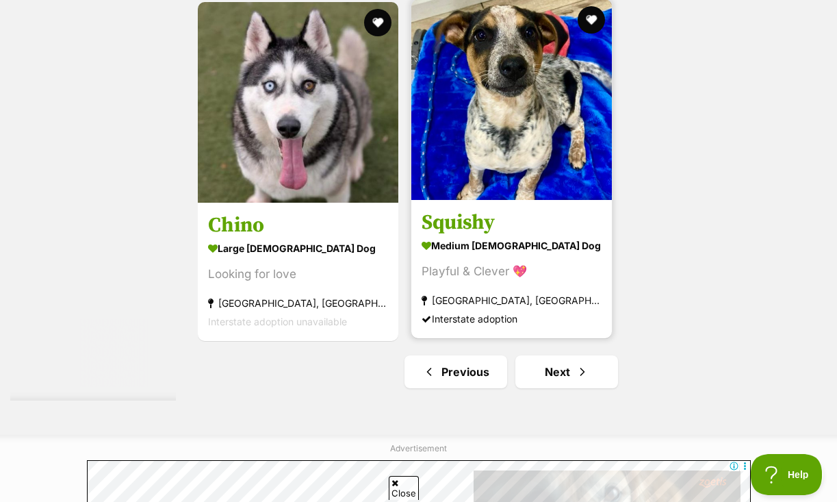
scroll to position [0, 0]
click at [528, 200] on img at bounding box center [511, 99] width 200 height 200
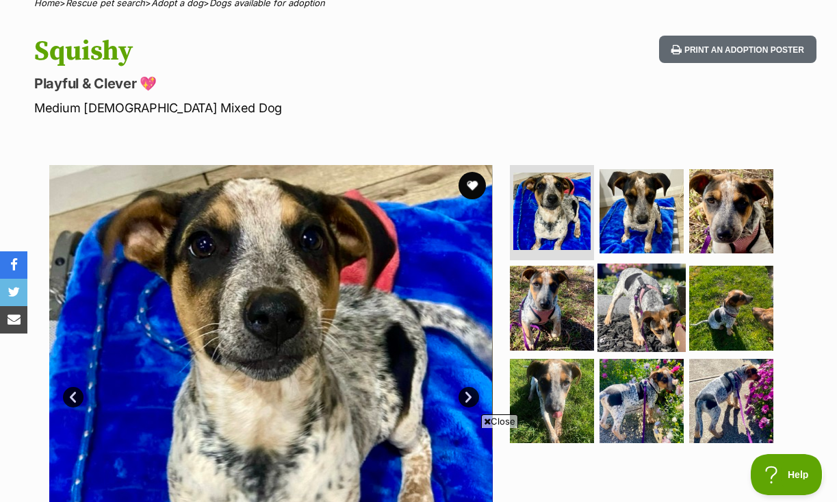
scroll to position [146, 0]
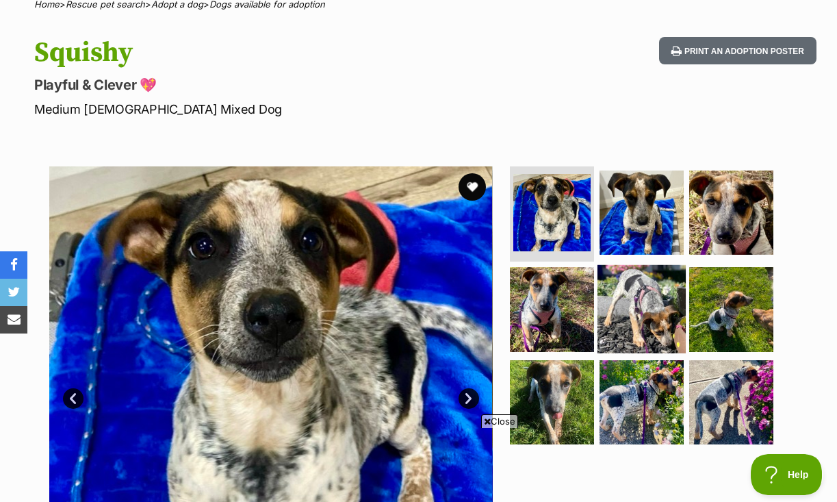
click at [669, 274] on img at bounding box center [641, 309] width 88 height 88
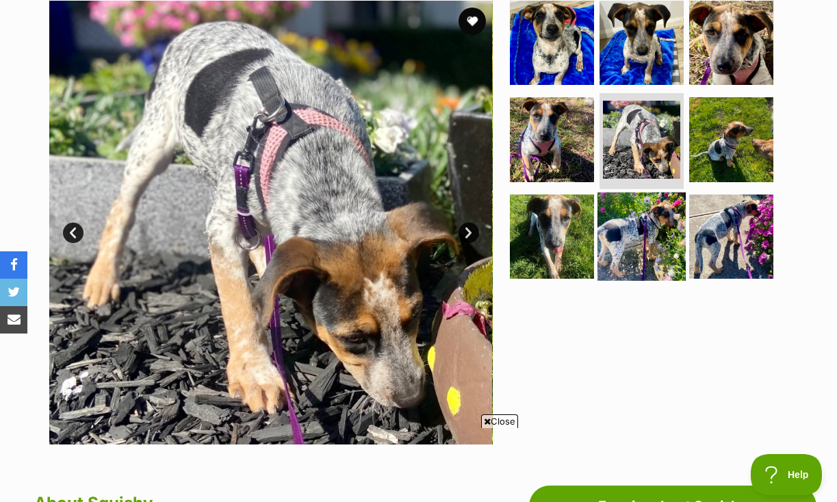
scroll to position [315, 0]
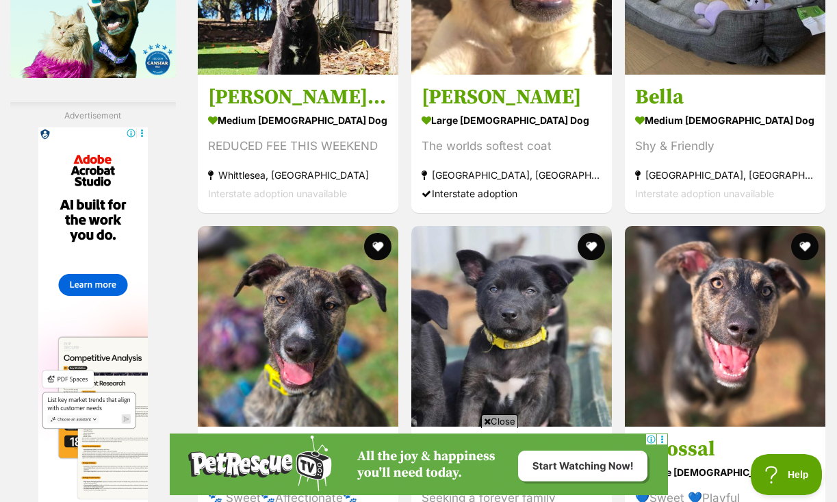
scroll to position [2448, 0]
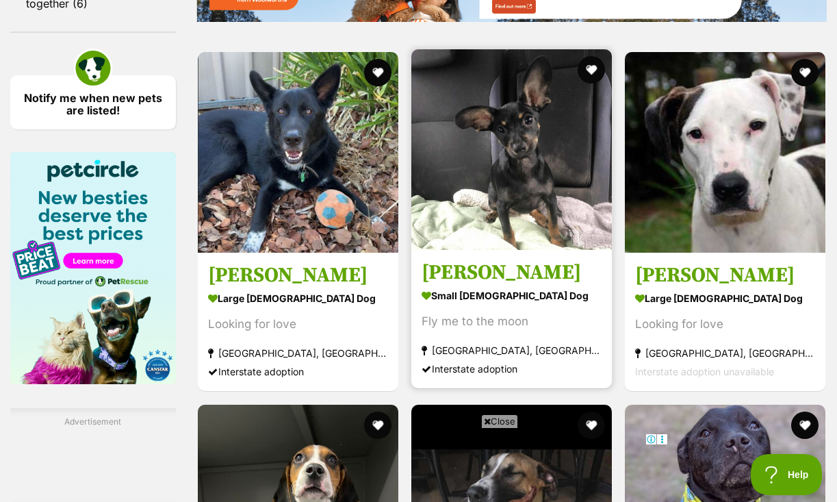
click at [547, 187] on img at bounding box center [511, 149] width 200 height 200
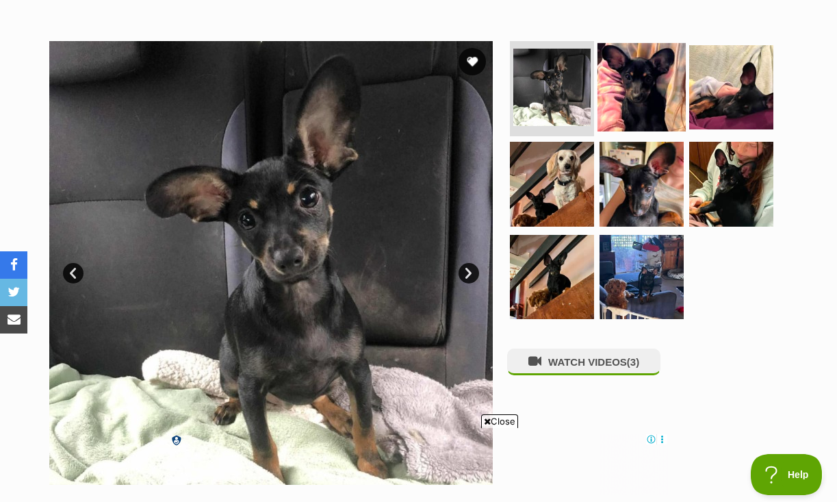
scroll to position [270, 0]
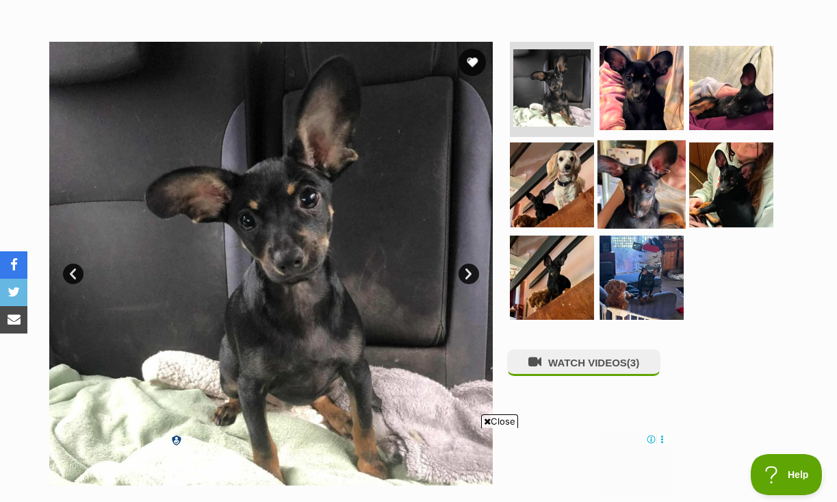
click at [635, 155] on img at bounding box center [641, 184] width 88 height 88
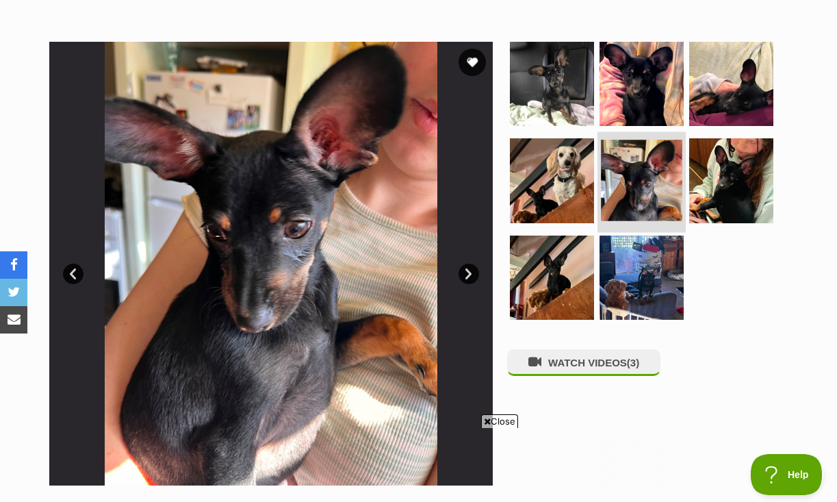
scroll to position [0, 0]
